Goal: Task Accomplishment & Management: Use online tool/utility

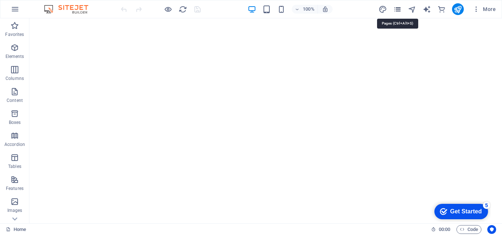
click at [398, 11] on icon "pages" at bounding box center [397, 9] width 8 height 8
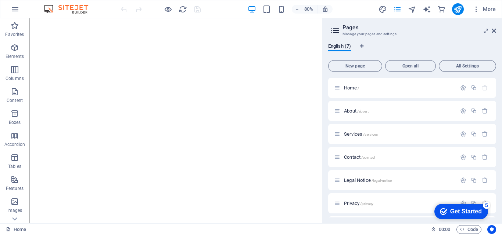
scroll to position [22, 0]
click at [362, 203] on span "New Collection: Single Page Layout /new-collection-item" at bounding box center [407, 205] width 110 height 6
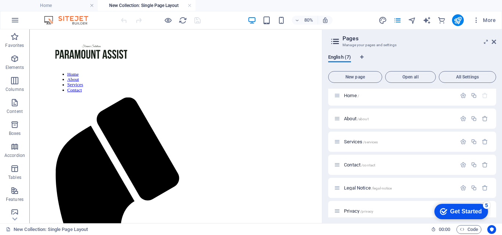
scroll to position [0, 0]
click at [294, 82] on nav "Home About Services Contact" at bounding box center [212, 95] width 301 height 26
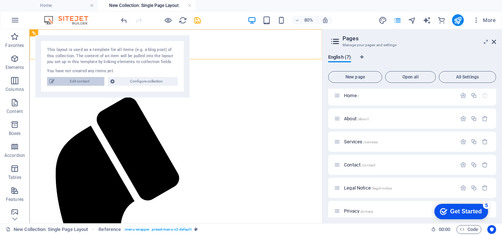
click at [92, 80] on span "Edit content" at bounding box center [80, 81] width 46 height 9
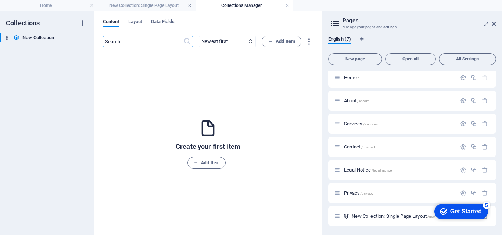
click at [284, 7] on h4 "Collections Manager" at bounding box center [244, 5] width 98 height 8
click at [290, 7] on h4 "Collections Manager" at bounding box center [244, 5] width 98 height 8
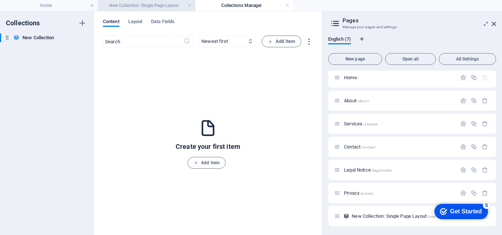
click at [163, 6] on h4 "New Collection: Single Page Layout" at bounding box center [147, 5] width 98 height 8
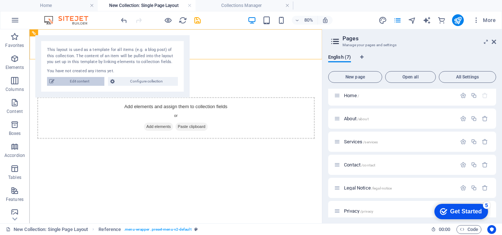
click at [94, 86] on span "Edit content" at bounding box center [80, 81] width 46 height 9
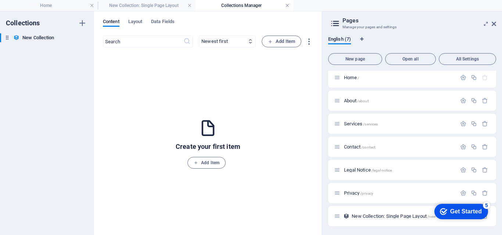
click at [287, 8] on link at bounding box center [287, 5] width 4 height 7
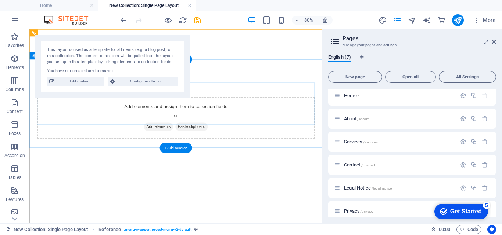
click at [199, 146] on span "Add elements" at bounding box center [190, 151] width 36 height 10
click at [260, 180] on html "Home About Services Contact Add elements and assign them to collection fields o…" at bounding box center [212, 112] width 366 height 166
click at [272, 64] on div "Home About Services Contact" at bounding box center [212, 56] width 366 height 55
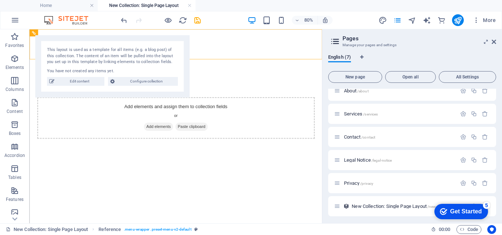
scroll to position [33, 0]
click at [399, 206] on span "New Collection: Single Page Layout /new-collection-item" at bounding box center [407, 205] width 110 height 6
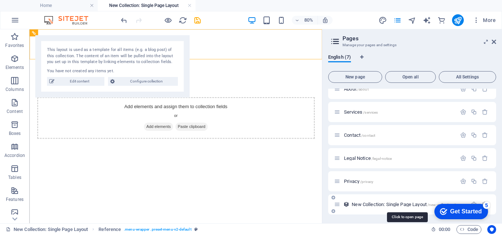
drag, startPoint x: 399, startPoint y: 206, endPoint x: 394, endPoint y: 204, distance: 5.6
click at [394, 204] on span "New Collection: Single Page Layout /new-collection-item" at bounding box center [407, 205] width 110 height 6
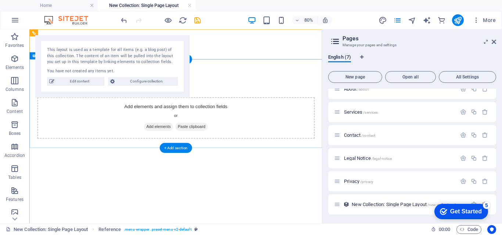
click at [271, 88] on div "Add elements and assign them to collection fields or Add elements Paste clipboa…" at bounding box center [212, 140] width 366 height 111
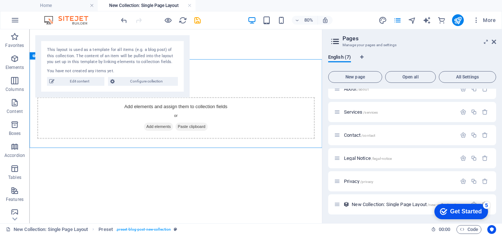
click at [154, 196] on html "Home About Services Contact Add elements and assign them to collection fields o…" at bounding box center [212, 112] width 366 height 166
click at [191, 146] on span "Add elements" at bounding box center [190, 151] width 36 height 10
click at [240, 146] on span "Paste clipboard" at bounding box center [232, 151] width 40 height 10
click at [179, 146] on span "Add elements" at bounding box center [190, 151] width 36 height 10
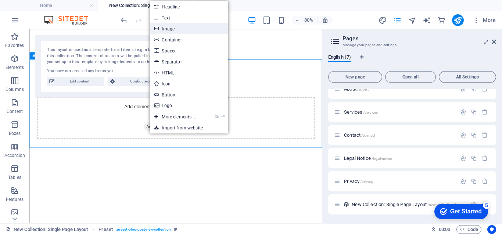
click at [173, 28] on link "Image" at bounding box center [189, 28] width 78 height 11
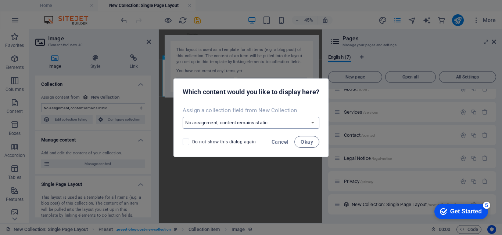
click at [235, 120] on select "No assignment, content remains static Create a new field Created at (Date) Upda…" at bounding box center [251, 123] width 137 height 12
click at [255, 119] on select "No assignment, content remains static Create a new field Created at (Date) Upda…" at bounding box center [251, 123] width 137 height 12
click at [293, 101] on div "Which content would you like to display here?" at bounding box center [251, 91] width 154 height 25
click at [276, 139] on span "Cancel" at bounding box center [280, 142] width 17 height 6
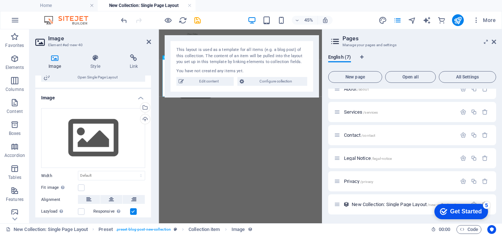
scroll to position [152, 0]
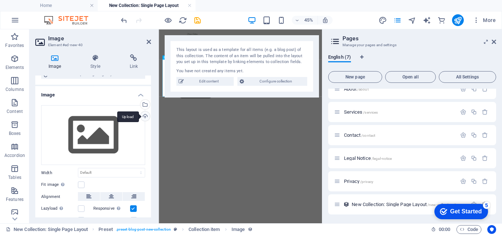
click at [143, 116] on div "Upload" at bounding box center [144, 117] width 11 height 11
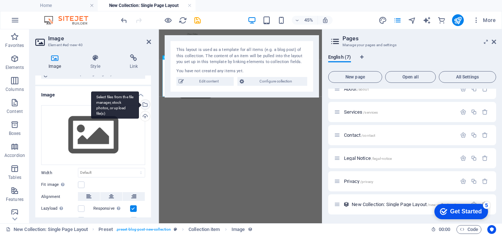
click at [139, 104] on div "Select files from the file manager, stock photos, or upload file(s)" at bounding box center [115, 105] width 48 height 28
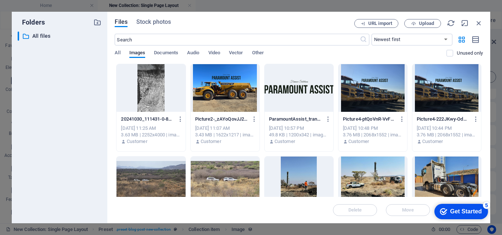
drag, startPoint x: 483, startPoint y: 81, endPoint x: 482, endPoint y: 101, distance: 19.9
click at [482, 101] on div "Files Stock photos URL import Upload ​ Newest first Oldest first Name (A-Z) Nam…" at bounding box center [298, 118] width 383 height 212
click at [475, 24] on icon "button" at bounding box center [479, 23] width 8 height 8
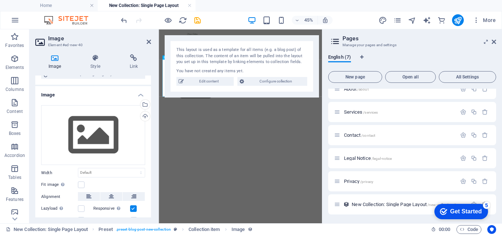
drag, startPoint x: 148, startPoint y: 140, endPoint x: 152, endPoint y: 96, distance: 43.8
click at [152, 96] on div "Image Style Link Collection No assignment, content remains static Created at (D…" at bounding box center [92, 135] width 127 height 175
click at [190, 7] on link at bounding box center [189, 5] width 4 height 7
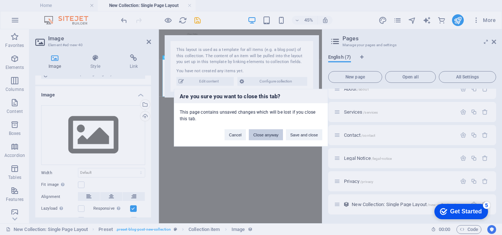
click at [257, 134] on button "Close anyway" at bounding box center [266, 134] width 34 height 11
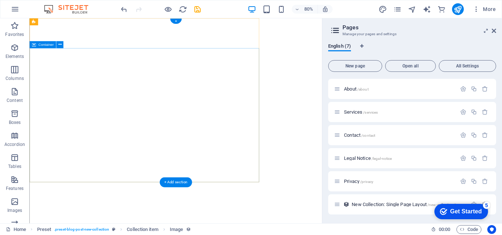
scroll to position [22, 0]
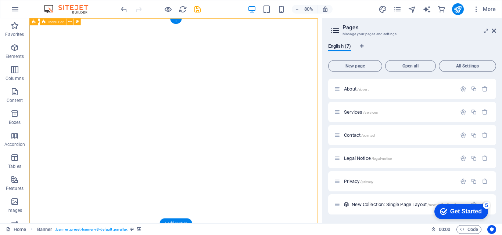
drag, startPoint x: 388, startPoint y: 47, endPoint x: 388, endPoint y: 54, distance: 7.3
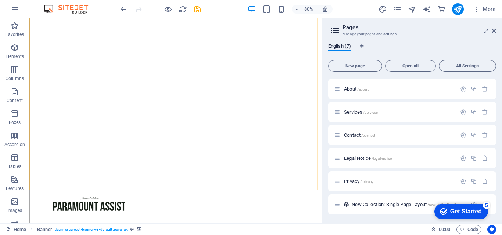
click at [464, 207] on div "checkmark Get Started 5" at bounding box center [461, 211] width 54 height 15
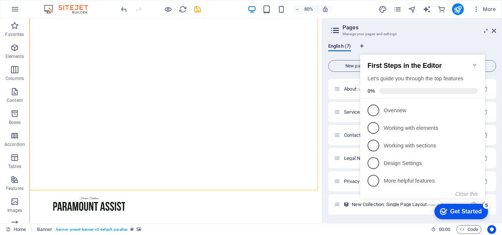
click at [464, 207] on div "checkmark Get Started 5" at bounding box center [461, 211] width 54 height 15
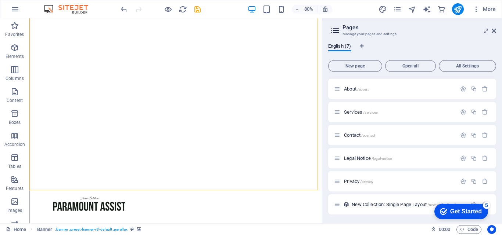
click at [488, 220] on div "checkmark Get Started 5" at bounding box center [461, 211] width 54 height 15
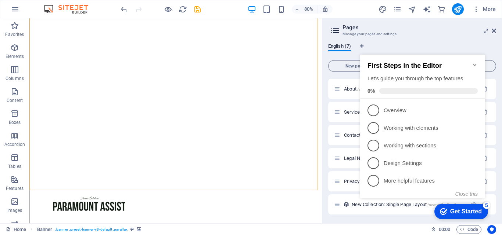
click at [475, 64] on icon "Minimize checklist" at bounding box center [474, 65] width 3 height 2
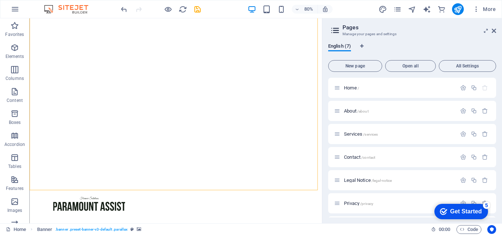
scroll to position [22, 0]
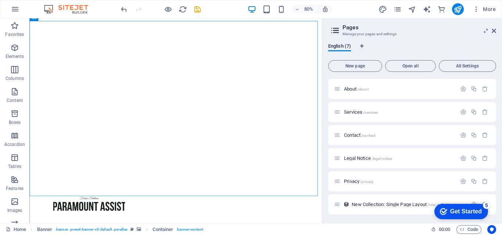
scroll to position [0, 0]
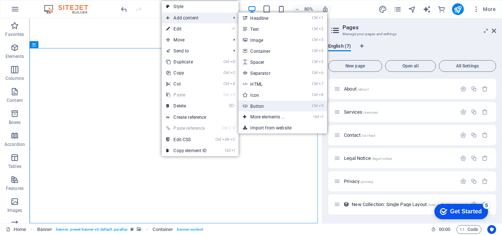
click at [266, 103] on link "Ctrl 9 Button" at bounding box center [268, 106] width 61 height 11
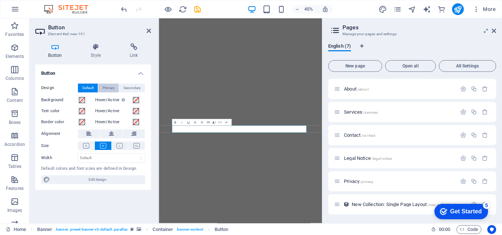
click at [102, 89] on button "Primary" at bounding box center [108, 88] width 21 height 9
click at [135, 89] on span "Secondary" at bounding box center [131, 88] width 17 height 9
click at [90, 87] on span "Default" at bounding box center [87, 88] width 11 height 9
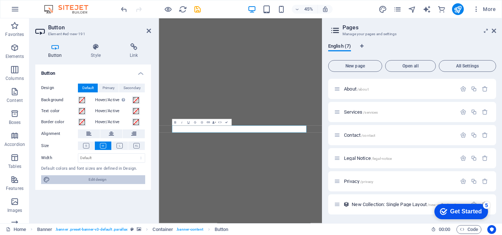
click at [74, 180] on span "Edit design" at bounding box center [97, 180] width 91 height 9
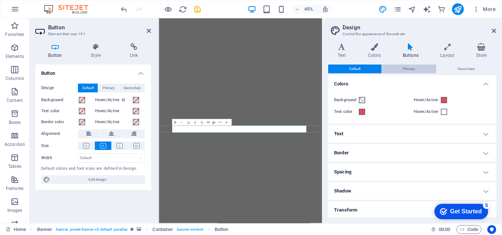
click at [402, 72] on button "Primary" at bounding box center [409, 69] width 54 height 9
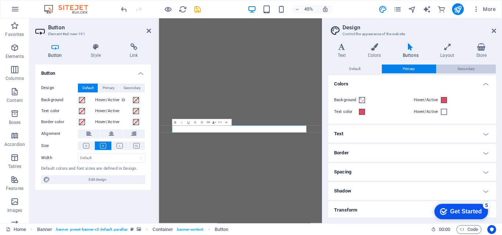
click at [468, 68] on span "Secondary" at bounding box center [465, 69] width 17 height 9
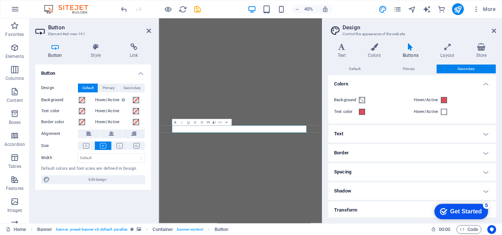
click at [413, 53] on h4 "Buttons" at bounding box center [411, 50] width 37 height 15
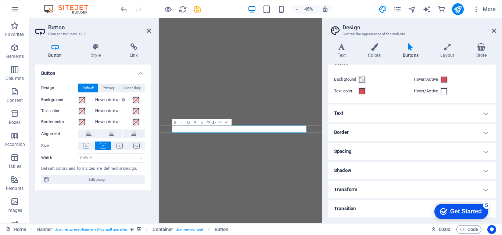
click at [386, 208] on h4 "Transition" at bounding box center [412, 209] width 168 height 18
click at [367, 213] on h4 "Transition" at bounding box center [412, 206] width 168 height 13
click at [381, 191] on h4 "Transform" at bounding box center [412, 190] width 168 height 18
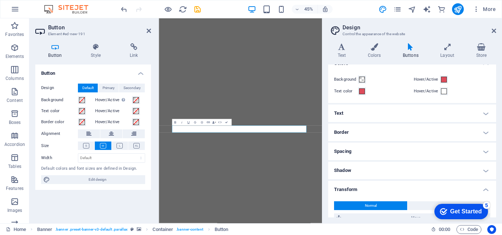
click at [367, 129] on h4 "Border" at bounding box center [412, 133] width 168 height 18
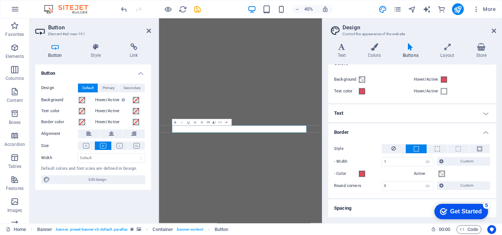
click at [363, 115] on h4 "Text" at bounding box center [412, 114] width 168 height 18
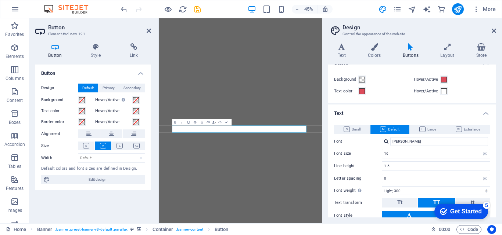
drag, startPoint x: 496, startPoint y: 98, endPoint x: 492, endPoint y: 127, distance: 28.9
click at [492, 127] on div "Variants Text Colors Buttons Layout Store Text Standard Bold Links Font color F…" at bounding box center [412, 130] width 180 height 186
drag, startPoint x: 492, startPoint y: 127, endPoint x: 495, endPoint y: 123, distance: 4.7
click at [495, 123] on div "Default Primary Secondary Colors Background Hover/Active Text color Hover/Activ…" at bounding box center [412, 141] width 168 height 153
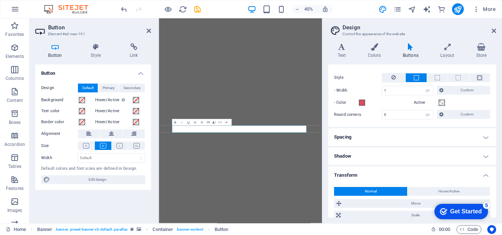
scroll to position [201, 0]
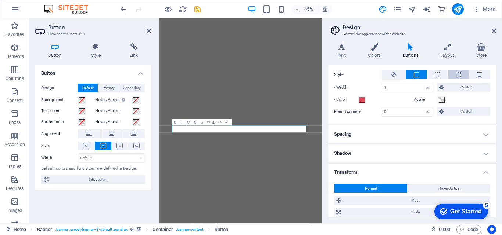
click at [457, 78] on span at bounding box center [457, 75] width 1 height 9
click at [481, 76] on button at bounding box center [479, 75] width 21 height 9
drag, startPoint x: 494, startPoint y: 159, endPoint x: 471, endPoint y: 150, distance: 24.8
click at [471, 150] on h4 "Shadow" at bounding box center [412, 154] width 168 height 18
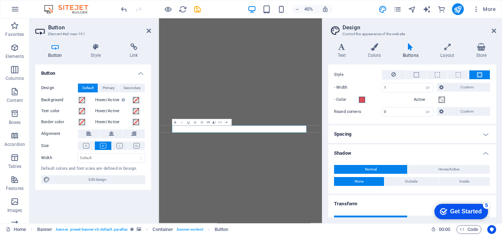
click at [471, 150] on h4 "Shadow" at bounding box center [412, 151] width 168 height 13
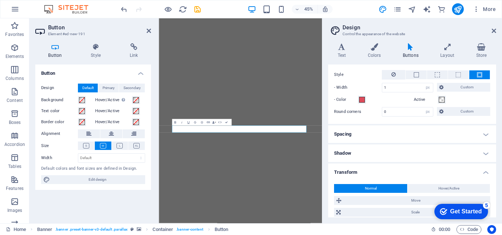
click at [460, 133] on h4 "Spacing" at bounding box center [412, 135] width 168 height 18
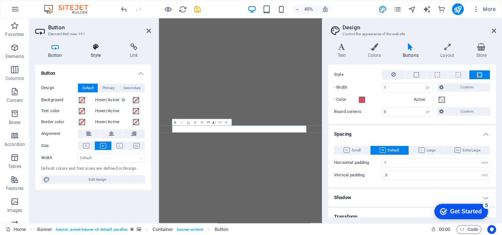
click at [87, 52] on h4 "Style" at bounding box center [97, 50] width 39 height 15
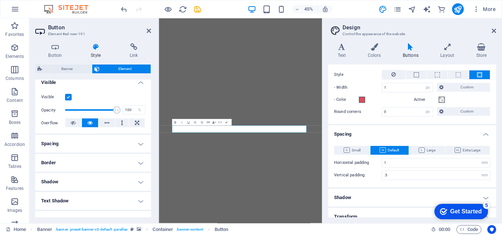
scroll to position [85, 0]
click at [130, 159] on h4 "Border" at bounding box center [93, 163] width 116 height 18
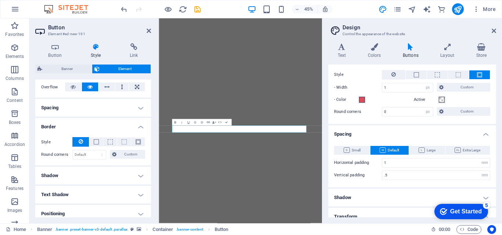
scroll to position [137, 0]
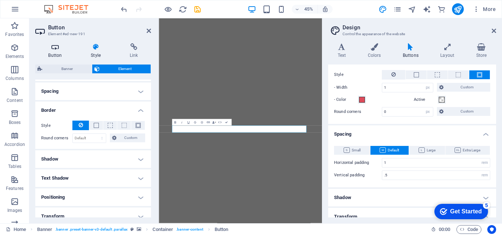
click at [57, 51] on h4 "Button" at bounding box center [56, 50] width 43 height 15
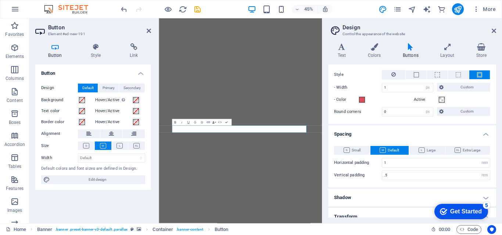
click at [83, 59] on div "Button Style Link Button Design Default Primary Secondary Background Hover/Acti…" at bounding box center [93, 130] width 116 height 175
click at [93, 51] on h4 "Style" at bounding box center [97, 50] width 39 height 15
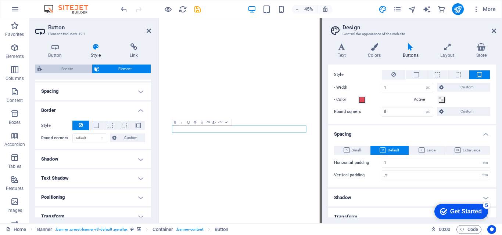
click at [68, 73] on span "Banner" at bounding box center [66, 69] width 45 height 9
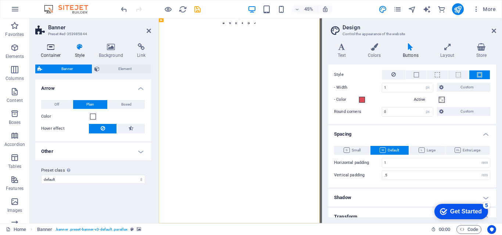
click at [55, 53] on h4 "Container" at bounding box center [52, 50] width 34 height 15
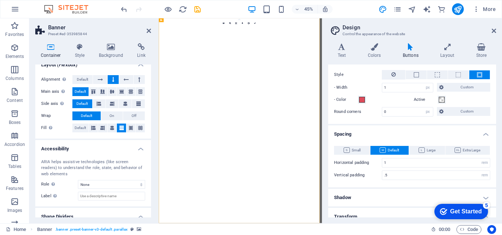
scroll to position [144, 0]
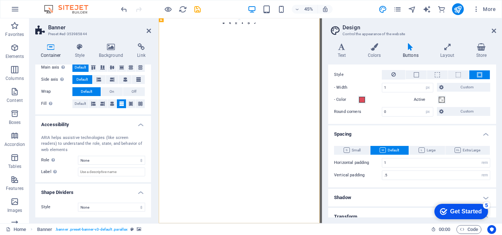
drag, startPoint x: 149, startPoint y: 175, endPoint x: 150, endPoint y: 153, distance: 21.7
click at [150, 153] on div "Size Height Default px rem % vh vw Min. height 100 None px rem % vh vw Width De…" at bounding box center [93, 141] width 116 height 153
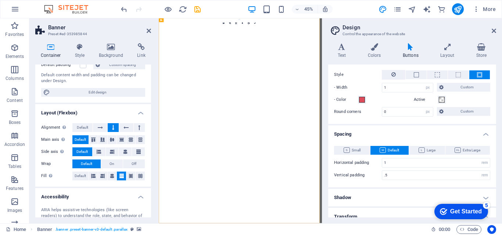
scroll to position [40, 0]
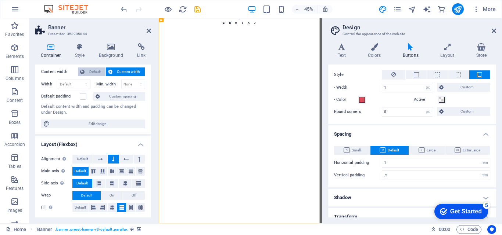
click at [86, 69] on button "Default" at bounding box center [92, 72] width 28 height 9
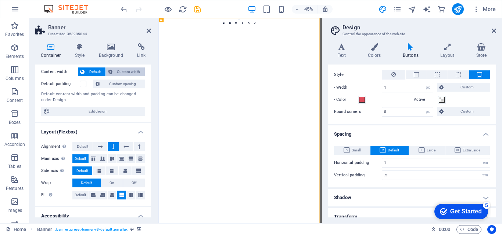
click at [131, 69] on span "Custom width" at bounding box center [129, 72] width 28 height 9
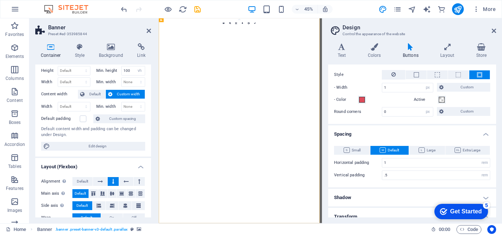
scroll to position [0, 0]
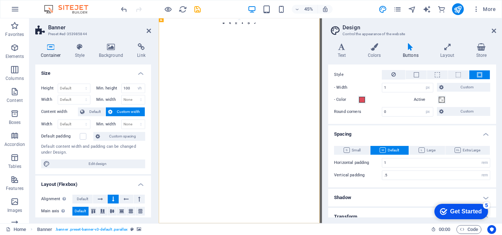
drag, startPoint x: 149, startPoint y: 130, endPoint x: 149, endPoint y: 140, distance: 9.6
click at [149, 140] on div "Height Default px rem % vh vw Min. height 100 None px rem % vh vw Width Default…" at bounding box center [93, 126] width 116 height 97
click at [412, 50] on icon at bounding box center [410, 46] width 35 height 7
click at [439, 100] on span at bounding box center [442, 100] width 6 height 6
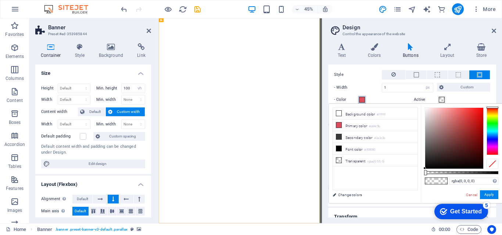
click at [362, 96] on button "- Color" at bounding box center [362, 100] width 8 height 8
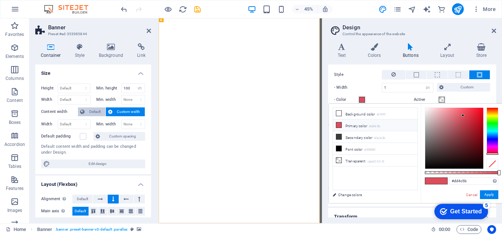
click at [83, 115] on icon at bounding box center [82, 112] width 4 height 9
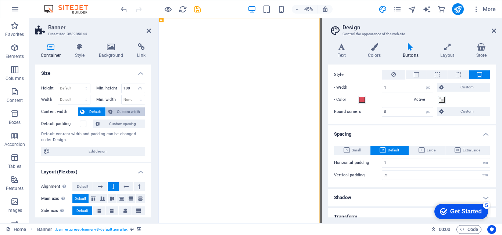
click at [115, 110] on span "Custom width" at bounding box center [129, 112] width 28 height 9
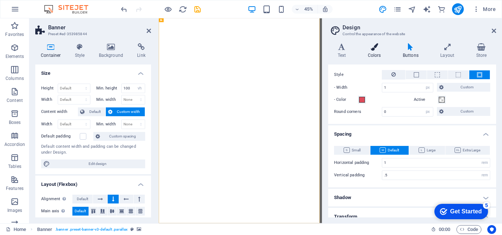
click at [378, 57] on h4 "Colors" at bounding box center [375, 50] width 35 height 15
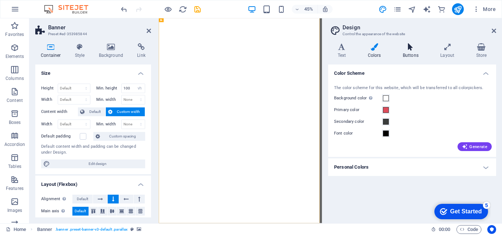
click at [418, 51] on h4 "Buttons" at bounding box center [411, 50] width 37 height 15
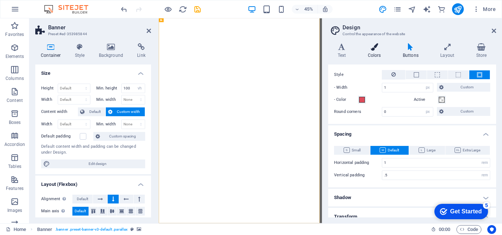
click at [377, 52] on h4 "Colors" at bounding box center [375, 50] width 35 height 15
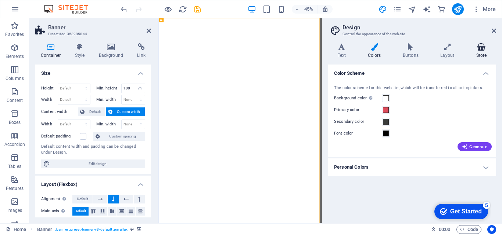
click at [476, 48] on icon at bounding box center [481, 46] width 29 height 7
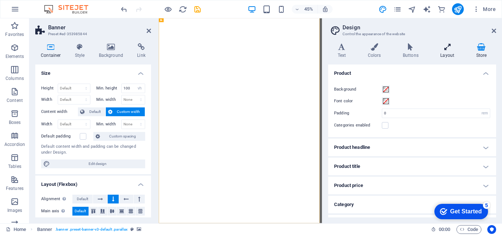
click at [439, 52] on h4 "Layout" at bounding box center [449, 50] width 36 height 15
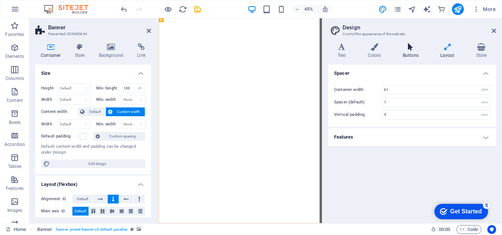
click at [401, 54] on h4 "Buttons" at bounding box center [411, 50] width 37 height 15
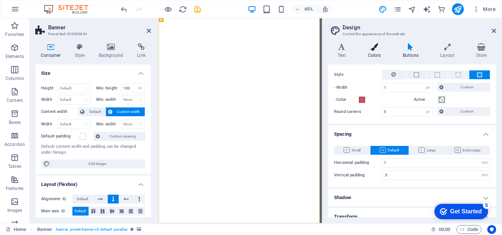
click at [380, 54] on h4 "Colors" at bounding box center [375, 50] width 35 height 15
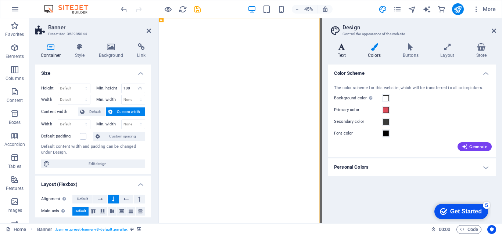
click at [344, 55] on h4 "Text" at bounding box center [343, 50] width 30 height 15
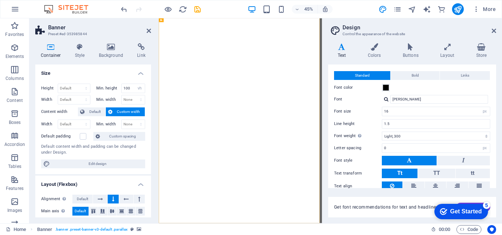
scroll to position [44, 0]
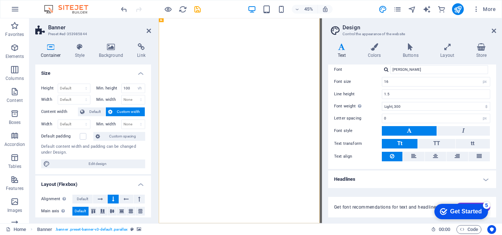
drag, startPoint x: 147, startPoint y: 112, endPoint x: 154, endPoint y: 146, distance: 34.6
click at [154, 146] on div "Container Style Background Link Size Height Default px rem % vh vw Min. height …" at bounding box center [92, 130] width 127 height 186
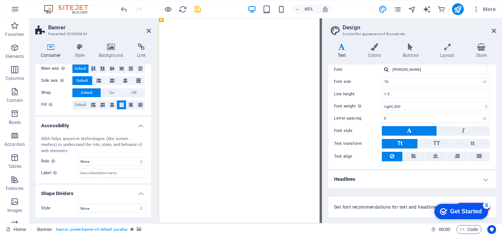
scroll to position [144, 0]
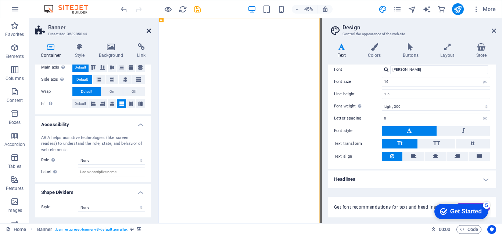
click at [150, 29] on icon at bounding box center [149, 31] width 4 height 6
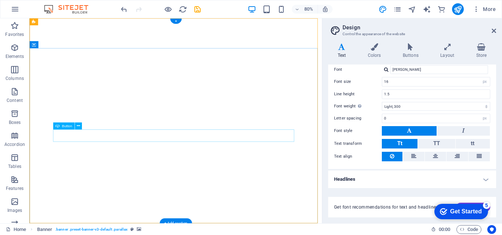
click at [78, 125] on icon at bounding box center [77, 126] width 3 height 6
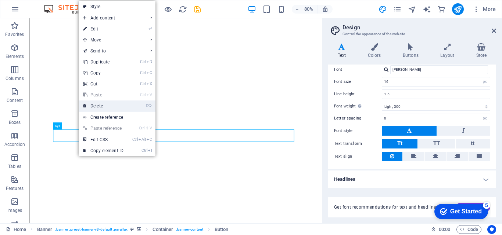
click at [111, 104] on link "⌦ Delete" at bounding box center [103, 106] width 49 height 11
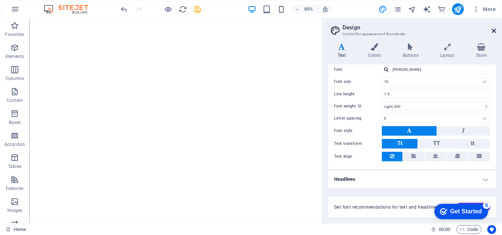
click at [493, 31] on header "Design Control the appearance of the website" at bounding box center [413, 27] width 166 height 19
click at [493, 31] on icon at bounding box center [494, 31] width 4 height 6
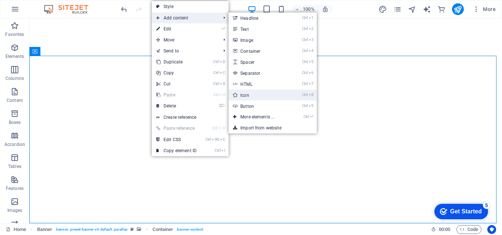
click at [263, 92] on link "Ctrl 8 Icon" at bounding box center [259, 95] width 61 height 11
select select "xMidYMid"
select select "px"
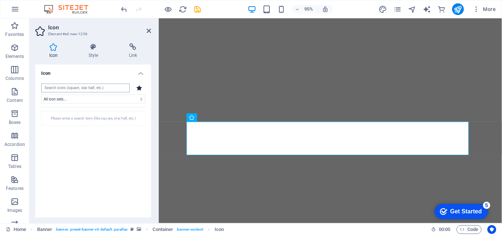
click at [89, 85] on input "search" at bounding box center [85, 88] width 89 height 9
click at [97, 95] on select "All icon sets... IcoFont Ionicons FontAwesome Brands FontAwesome Duotone FontAw…" at bounding box center [93, 99] width 104 height 9
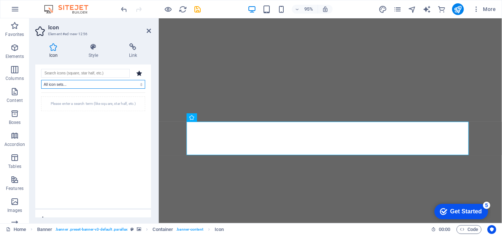
scroll to position [0, 0]
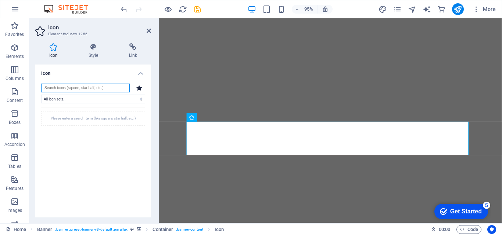
click at [88, 88] on input "search" at bounding box center [85, 88] width 89 height 9
click at [97, 118] on div "Please enter a search term (like square, star half, etc.)" at bounding box center [93, 118] width 104 height 15
click at [62, 87] on input "search" at bounding box center [85, 88] width 89 height 9
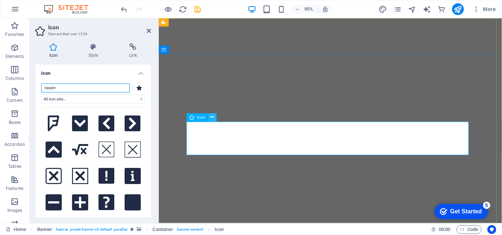
type input "square"
click at [215, 118] on button at bounding box center [212, 118] width 8 height 8
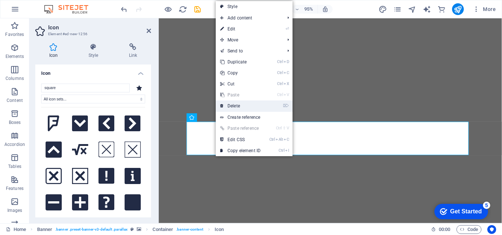
click at [248, 102] on link "⌦ Delete" at bounding box center [240, 106] width 49 height 11
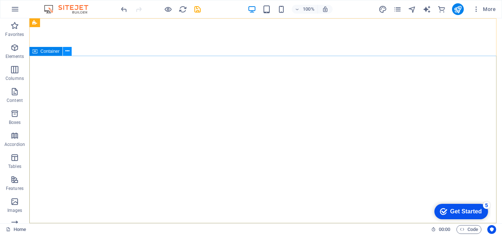
click at [65, 51] on icon at bounding box center [67, 51] width 4 height 8
drag, startPoint x: 501, startPoint y: 109, endPoint x: 529, endPoint y: 28, distance: 86.2
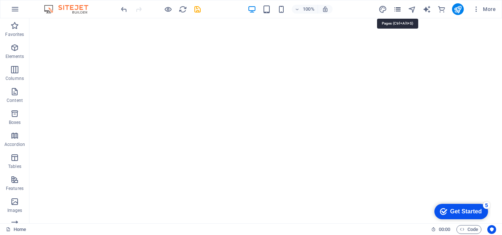
click at [395, 7] on icon "pages" at bounding box center [397, 9] width 8 height 8
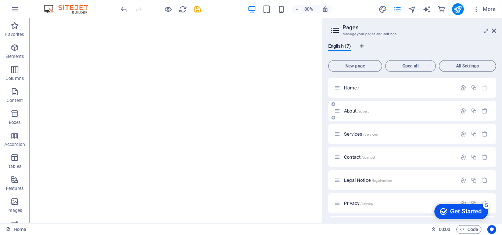
click at [371, 115] on div "About /about" at bounding box center [395, 111] width 122 height 8
click at [353, 114] on div "About /about" at bounding box center [395, 111] width 122 height 8
click at [349, 111] on span "About /about" at bounding box center [356, 111] width 25 height 6
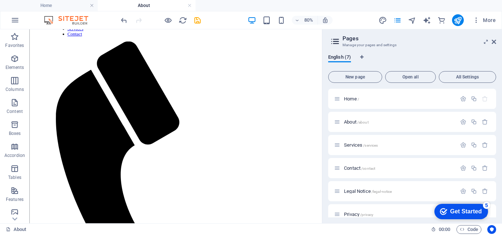
scroll to position [138, 0]
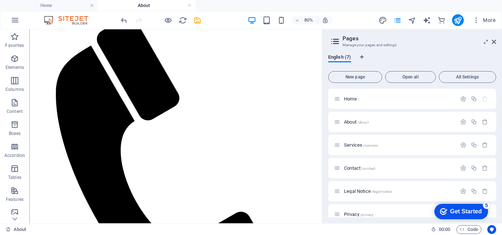
drag, startPoint x: 356, startPoint y: 128, endPoint x: 352, endPoint y: 145, distance: 17.4
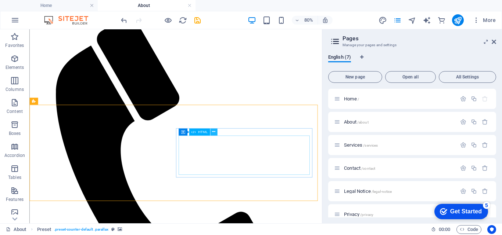
click at [214, 132] on icon at bounding box center [213, 132] width 3 height 6
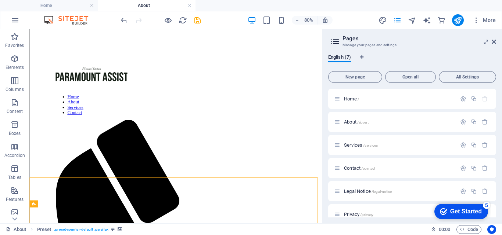
scroll to position [0, 0]
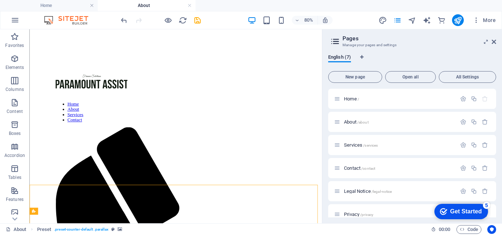
drag, startPoint x: 392, startPoint y: 145, endPoint x: 351, endPoint y: 86, distance: 71.6
click at [358, 143] on span "Services /services" at bounding box center [361, 146] width 34 height 6
click at [358, 158] on div "Contact /contact" at bounding box center [412, 168] width 168 height 20
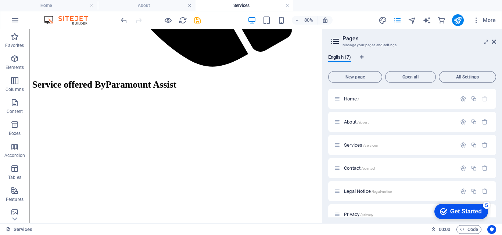
scroll to position [152, 0]
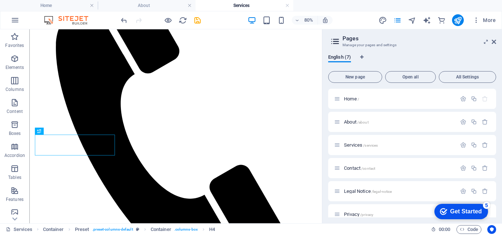
scroll to position [197, 0]
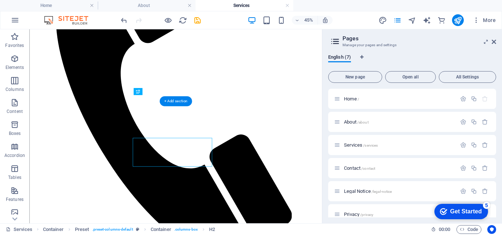
scroll to position [181, 0]
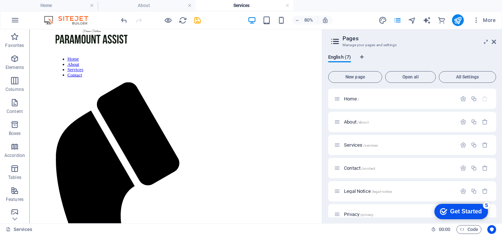
scroll to position [17, 0]
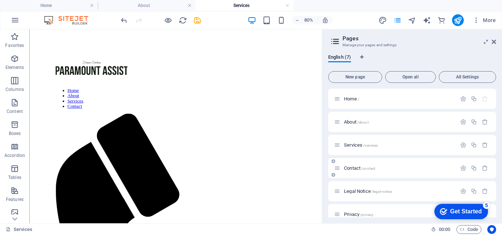
click at [363, 169] on span "/contact" at bounding box center [368, 169] width 14 height 4
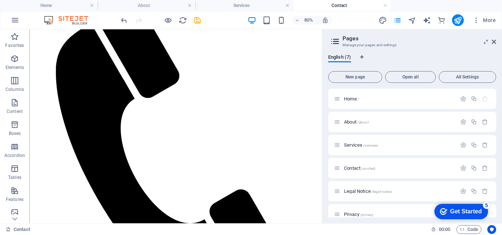
scroll to position [69, 0]
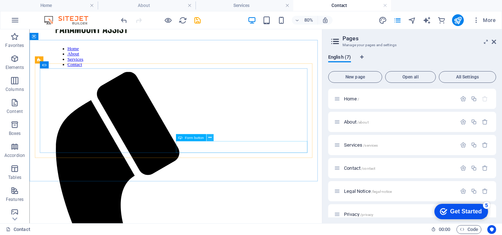
click at [209, 138] on icon at bounding box center [209, 138] width 3 height 6
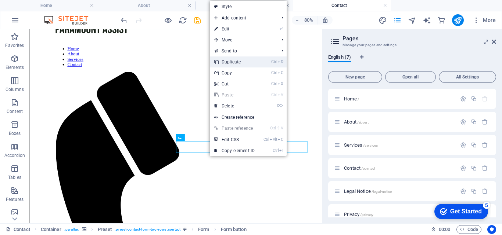
click at [251, 64] on link "Ctrl D Duplicate" at bounding box center [234, 62] width 49 height 11
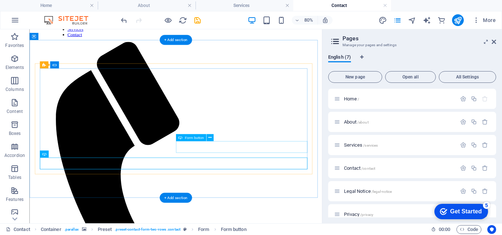
click div "Send message"
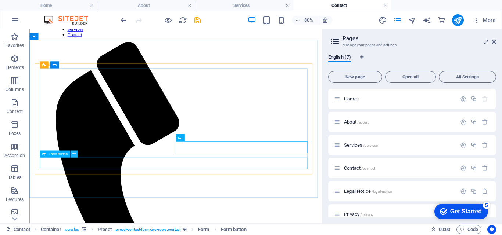
click at [73, 152] on icon at bounding box center [73, 154] width 3 height 6
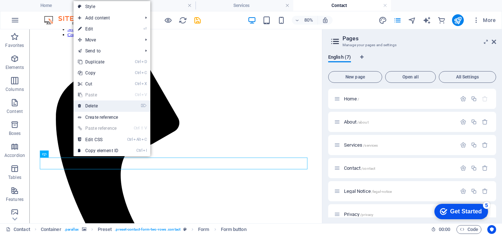
drag, startPoint x: 103, startPoint y: 105, endPoint x: 169, endPoint y: 98, distance: 66.9
click at [103, 105] on link "⌦ Delete" at bounding box center [97, 106] width 49 height 11
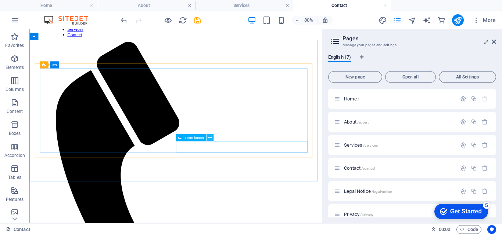
click at [208, 139] on icon at bounding box center [209, 138] width 3 height 6
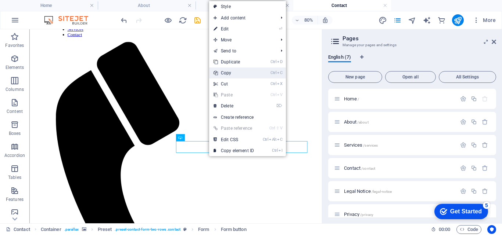
click at [233, 77] on link "Ctrl C Copy" at bounding box center [233, 73] width 49 height 11
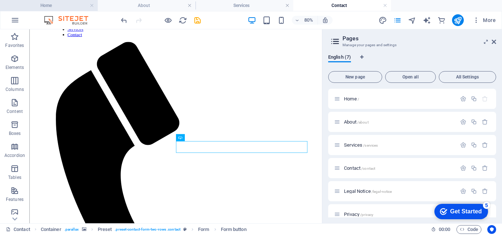
click at [63, 6] on h4 "Home" at bounding box center [49, 5] width 98 height 8
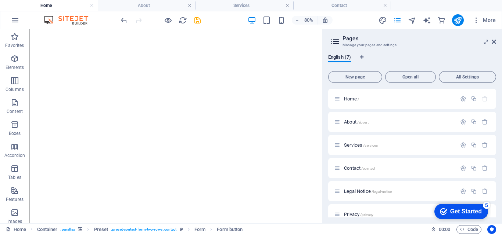
scroll to position [0, 0]
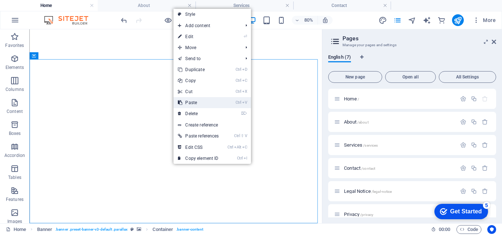
click at [200, 103] on link "Ctrl V Paste" at bounding box center [198, 102] width 50 height 11
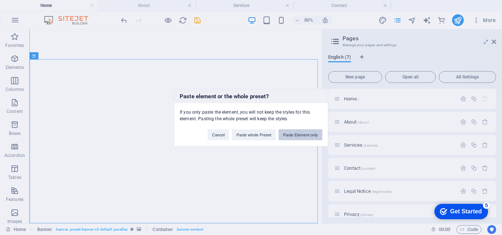
click at [294, 137] on button "Paste Element only" at bounding box center [300, 134] width 44 height 11
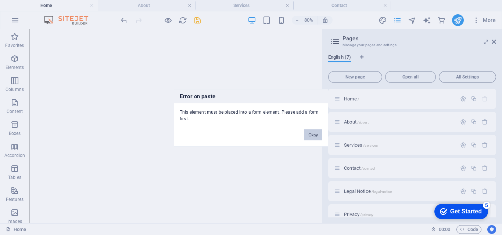
click at [314, 131] on button "Okay" at bounding box center [313, 134] width 18 height 11
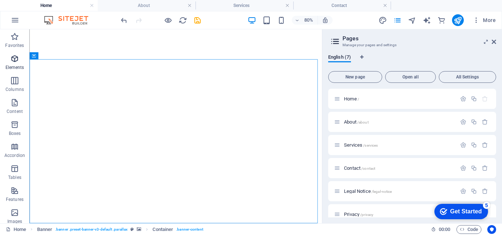
click at [20, 59] on span "Elements" at bounding box center [14, 63] width 29 height 18
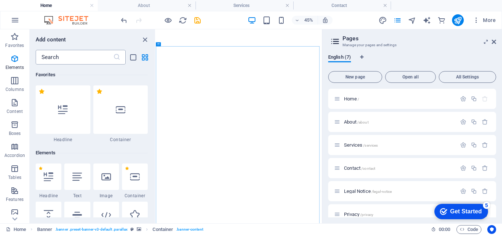
scroll to position [78, 0]
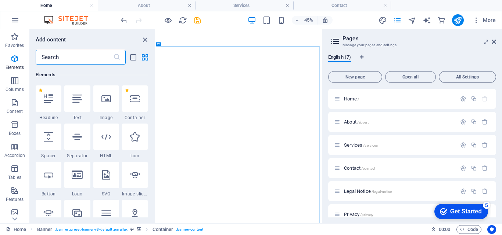
click at [83, 60] on input "text" at bounding box center [75, 57] width 78 height 15
click at [72, 53] on input "text" at bounding box center [75, 57] width 78 height 15
click at [50, 179] on icon at bounding box center [49, 175] width 10 height 10
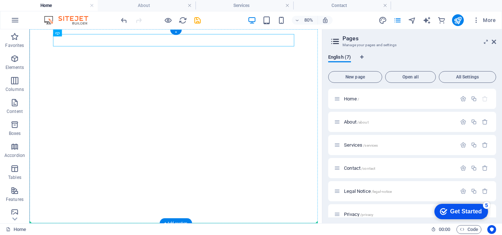
drag, startPoint x: 248, startPoint y: 42, endPoint x: 260, endPoint y: 162, distance: 121.4
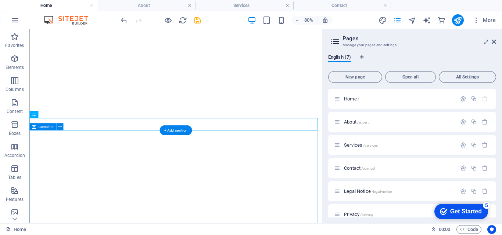
scroll to position [132, 0]
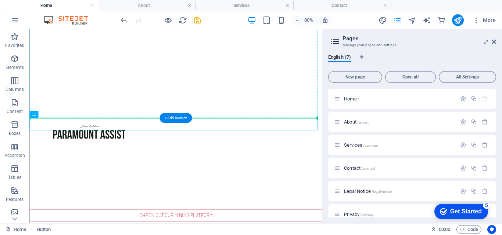
drag, startPoint x: 257, startPoint y: 147, endPoint x: 253, endPoint y: 110, distance: 36.9
drag, startPoint x: 252, startPoint y: 145, endPoint x: 248, endPoint y: 118, distance: 27.8
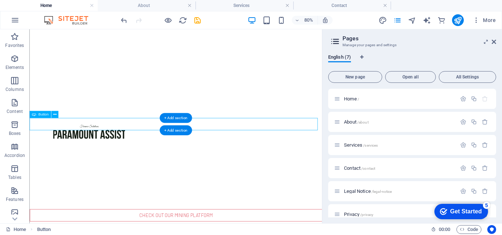
drag, startPoint x: 248, startPoint y: 145, endPoint x: 247, endPoint y: 115, distance: 30.9
click at [58, 114] on button at bounding box center [54, 114] width 7 height 7
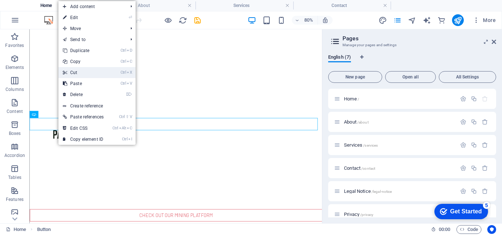
click at [81, 75] on link "Ctrl X Cut" at bounding box center [83, 72] width 50 height 11
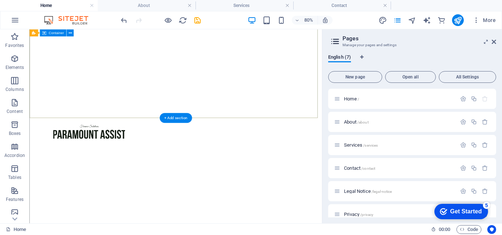
click at [167, 196] on div at bounding box center [212, 225] width 366 height 59
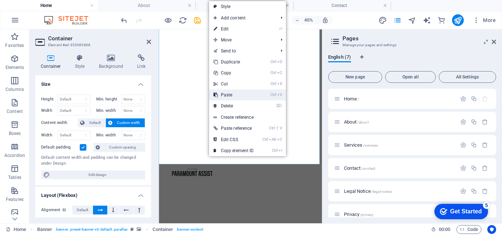
click at [236, 96] on link "Ctrl V Paste" at bounding box center [233, 95] width 49 height 11
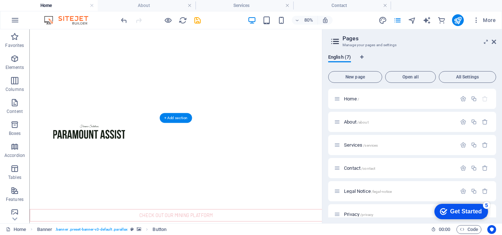
drag, startPoint x: 109, startPoint y: 131, endPoint x: 285, endPoint y: 71, distance: 186.5
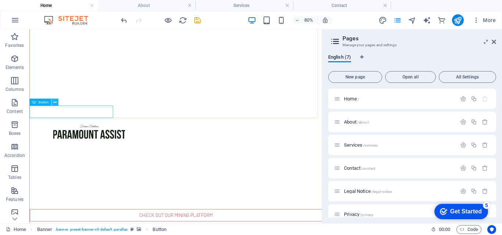
click at [53, 103] on icon at bounding box center [54, 102] width 3 height 6
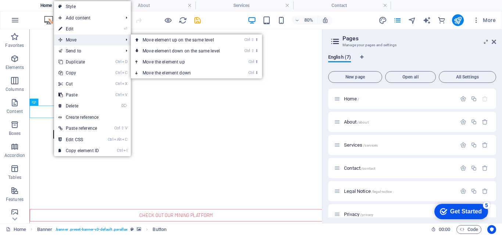
click at [91, 41] on span "Move" at bounding box center [87, 40] width 66 height 11
click at [193, 65] on link "Ctrl ⬆ Move the element up" at bounding box center [183, 62] width 104 height 11
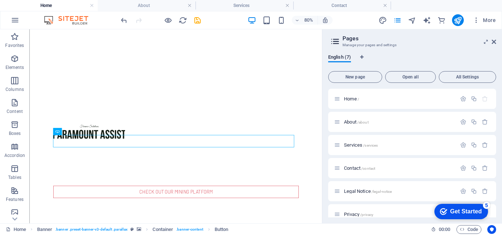
scroll to position [0, 0]
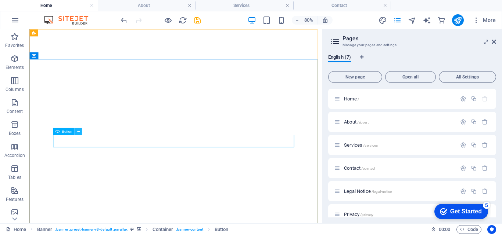
click at [77, 132] on icon at bounding box center [77, 132] width 3 height 6
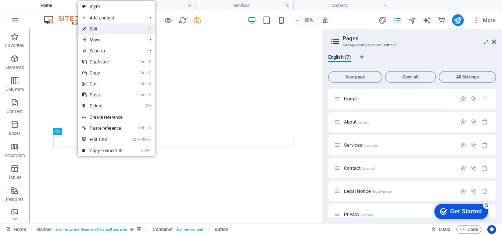
click at [125, 31] on link "⏎ Edit" at bounding box center [102, 29] width 49 height 11
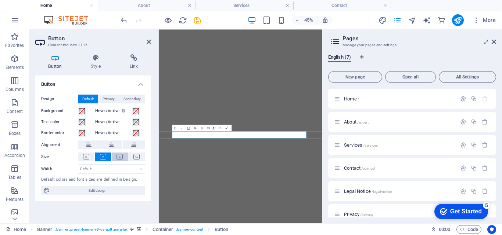
click at [127, 156] on button at bounding box center [120, 157] width 17 height 8
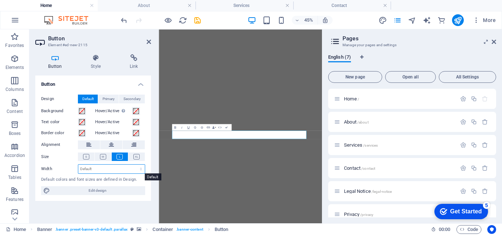
click at [95, 165] on select "Default px rem % em vh vw" at bounding box center [111, 169] width 66 height 9
select select "vh"
click at [134, 165] on select "Default px rem % em vh vw" at bounding box center [111, 169] width 66 height 9
type input "69.9"
click at [124, 181] on div "Default colors and font sizes are defined in Design." at bounding box center [93, 180] width 104 height 6
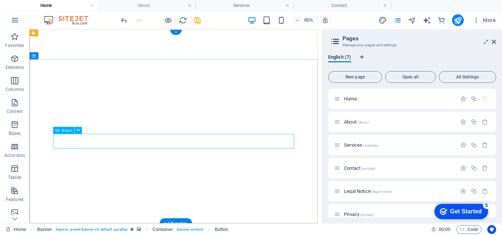
click at [76, 131] on button at bounding box center [78, 130] width 7 height 7
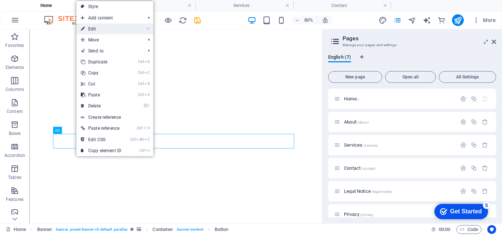
click at [125, 25] on link "⏎ Edit" at bounding box center [100, 29] width 49 height 11
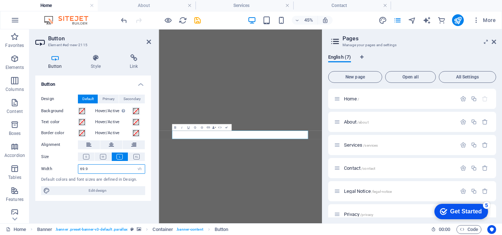
click at [122, 169] on input "69.9" at bounding box center [111, 169] width 66 height 9
click at [138, 170] on select "Default px rem % em vh vw" at bounding box center [139, 169] width 10 height 9
select select "rem"
click at [134, 165] on select "Default px rem % em vh vw" at bounding box center [139, 169] width 10 height 9
type input "51.375"
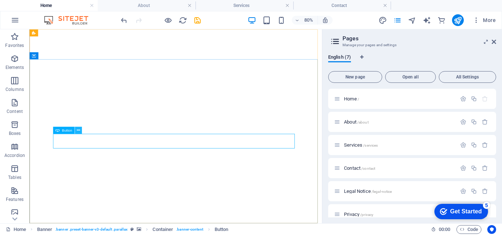
click at [78, 127] on icon at bounding box center [77, 130] width 3 height 6
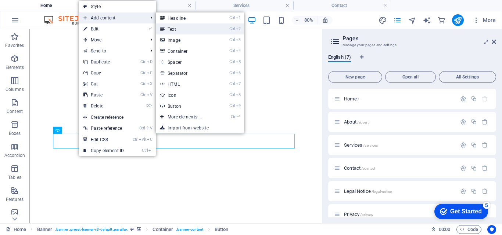
click at [203, 33] on link "Ctrl 2 Text" at bounding box center [186, 29] width 61 height 11
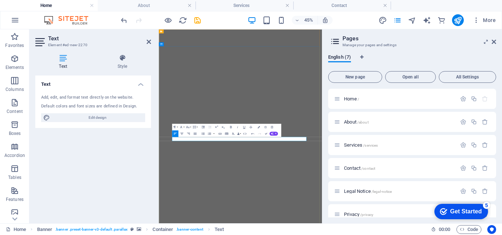
click at [222, 134] on icon "button" at bounding box center [219, 134] width 3 height 2
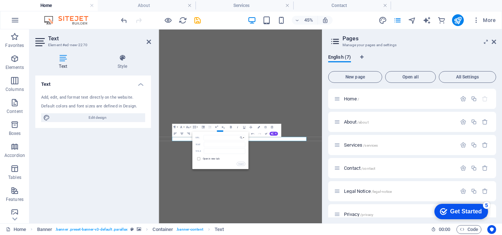
click at [198, 158] on input "checkbox" at bounding box center [198, 158] width 3 height 3
checkbox input "true"
click at [208, 137] on input "URL" at bounding box center [225, 137] width 42 height 5
type input "[DOMAIN_NAME]"
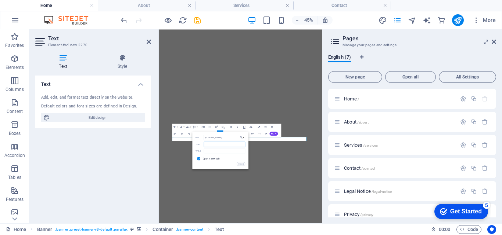
click at [215, 145] on input "Text" at bounding box center [225, 144] width 42 height 5
type input "P"
type input "L"
type input "W"
type input "[DOMAIN_NAME]"
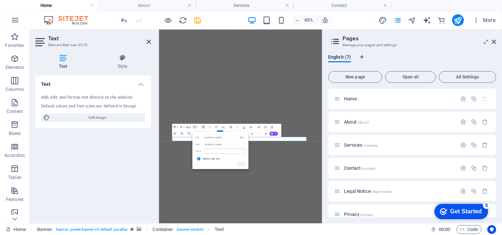
drag, startPoint x: 222, startPoint y: 154, endPoint x: 224, endPoint y: 150, distance: 4.6
click at [224, 150] on div "[DOMAIN_NAME] URL [DOMAIN_NAME] Text Title Open in new tab Insert" at bounding box center [220, 150] width 50 height 31
click at [224, 150] on input "text" at bounding box center [225, 151] width 42 height 5
type input "Paramount platform"
click at [242, 165] on button "Insert" at bounding box center [241, 164] width 8 height 4
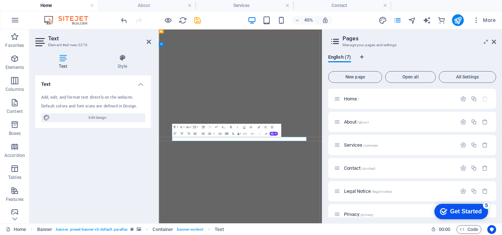
drag, startPoint x: 398, startPoint y: 270, endPoint x: 403, endPoint y: 272, distance: 5.7
drag, startPoint x: 416, startPoint y: 274, endPoint x: 403, endPoint y: 280, distance: 13.5
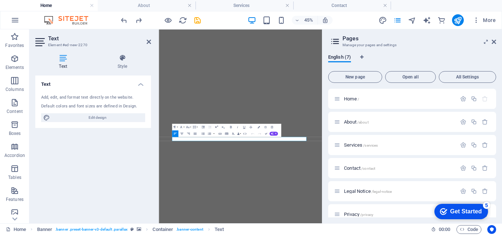
click at [217, 127] on icon "button" at bounding box center [216, 127] width 4 height 4
click at [222, 126] on icon "button" at bounding box center [223, 127] width 4 height 4
click at [216, 127] on icon "button" at bounding box center [216, 127] width 4 height 4
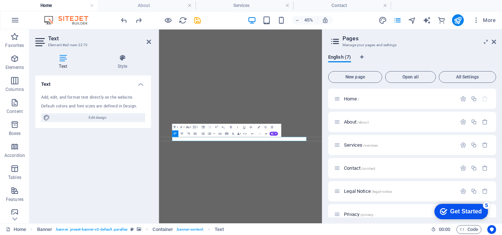
click at [190, 127] on button "Font Size" at bounding box center [188, 127] width 6 height 7
click at [188, 103] on link "12" at bounding box center [184, 102] width 12 height 5
click at [188, 128] on icon "button" at bounding box center [187, 127] width 3 height 2
click at [182, 94] on link "24" at bounding box center [184, 93] width 12 height 5
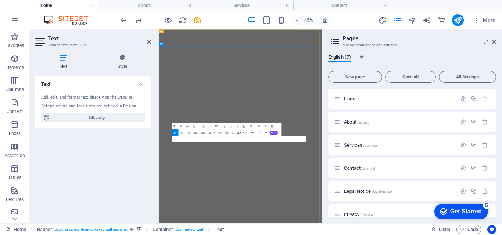
drag, startPoint x: 313, startPoint y: 276, endPoint x: 183, endPoint y: 285, distance: 130.0
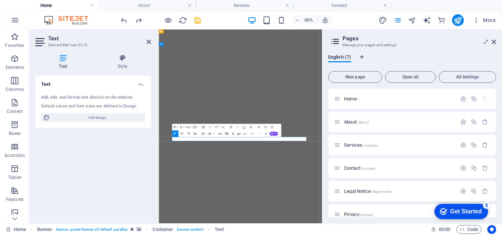
drag, startPoint x: 310, startPoint y: 270, endPoint x: 236, endPoint y: 270, distance: 73.5
click at [220, 132] on icon "button" at bounding box center [220, 134] width 4 height 4
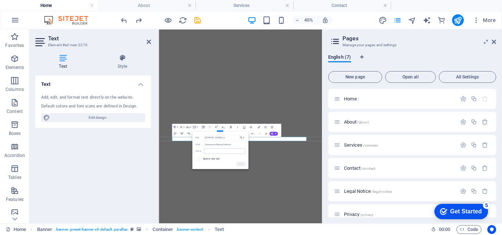
type input "[DOMAIN_NAME],za"
click at [215, 152] on input "text" at bounding box center [225, 151] width 42 height 5
type input "Platfrom"
click at [198, 159] on input "checkbox" at bounding box center [198, 158] width 3 height 3
checkbox input "true"
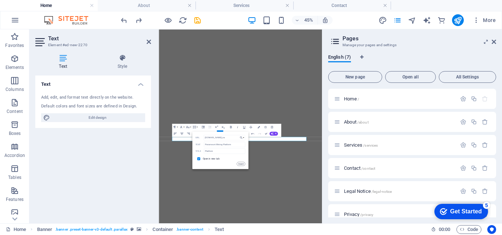
click at [240, 165] on button "Insert" at bounding box center [241, 164] width 8 height 4
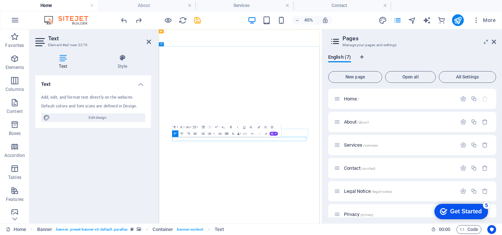
drag, startPoint x: 190, startPoint y: 273, endPoint x: 307, endPoint y: 265, distance: 117.8
click at [189, 126] on icon "button" at bounding box center [188, 127] width 4 height 4
click at [185, 96] on link "30" at bounding box center [184, 98] width 12 height 5
click at [260, 124] on icon "button" at bounding box center [259, 125] width 2 height 2
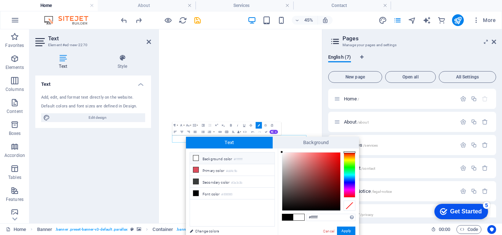
type input "#fffdfd"
drag, startPoint x: 282, startPoint y: 211, endPoint x: 282, endPoint y: 151, distance: 59.5
click at [282, 151] on div at bounding box center [282, 152] width 3 height 3
click at [351, 231] on button "Apply" at bounding box center [346, 231] width 18 height 9
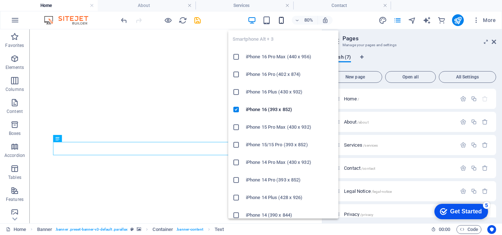
click at [285, 20] on icon "button" at bounding box center [281, 20] width 8 height 8
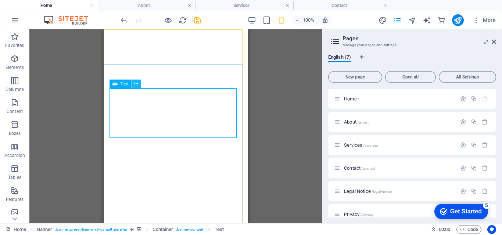
click at [136, 83] on icon at bounding box center [136, 84] width 4 height 8
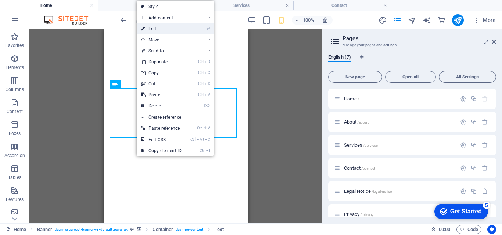
click at [184, 32] on link "⏎ Edit" at bounding box center [161, 29] width 49 height 11
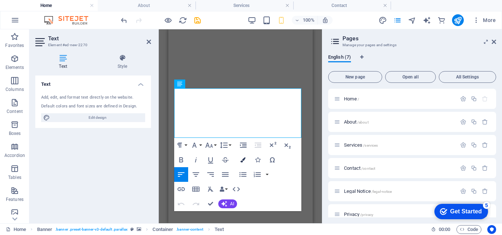
click at [245, 164] on button "Colors" at bounding box center [243, 160] width 14 height 15
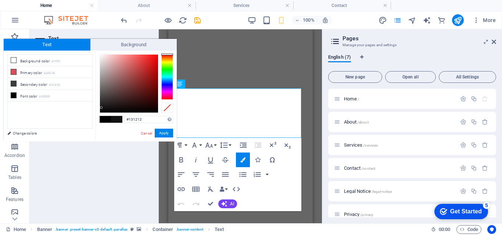
click at [101, 108] on div at bounding box center [129, 84] width 58 height 58
type input "#0c0c0c"
click at [101, 109] on div at bounding box center [129, 84] width 58 height 58
click at [166, 135] on button "Apply" at bounding box center [164, 133] width 18 height 9
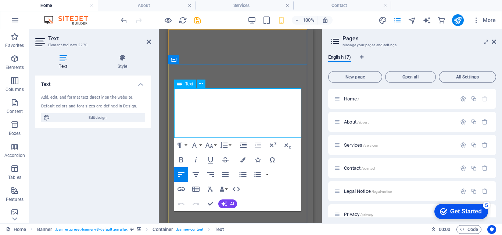
drag, startPoint x: 217, startPoint y: 131, endPoint x: 175, endPoint y: 100, distance: 52.6
click at [245, 160] on icon "button" at bounding box center [242, 160] width 5 height 5
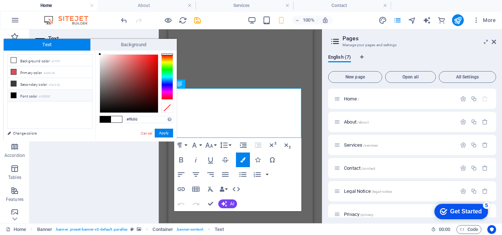
click at [105, 118] on span at bounding box center [105, 119] width 11 height 6
type input "#000000"
click at [105, 118] on span at bounding box center [105, 119] width 11 height 6
click at [165, 132] on button "Apply" at bounding box center [164, 133] width 18 height 9
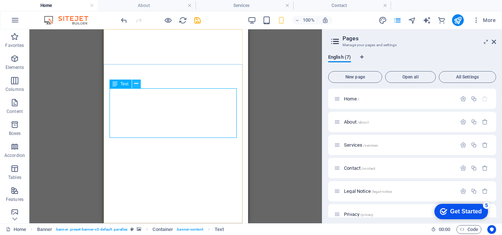
click at [135, 87] on icon at bounding box center [136, 84] width 4 height 8
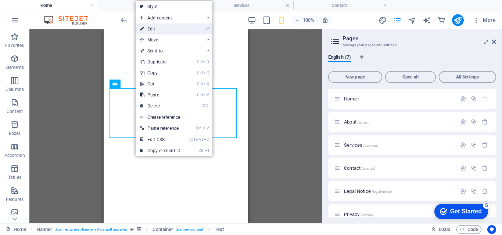
click at [166, 32] on link "⏎ Edit" at bounding box center [160, 29] width 49 height 11
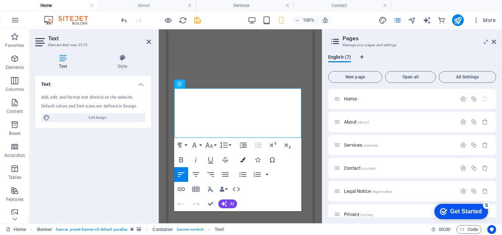
click at [243, 159] on icon "button" at bounding box center [242, 160] width 5 height 5
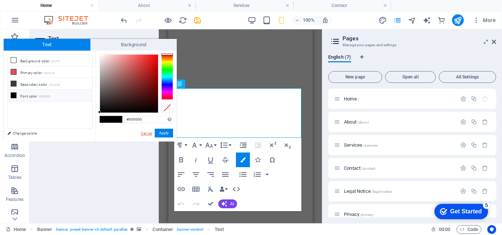
click at [150, 132] on link "Cancel" at bounding box center [146, 134] width 13 height 6
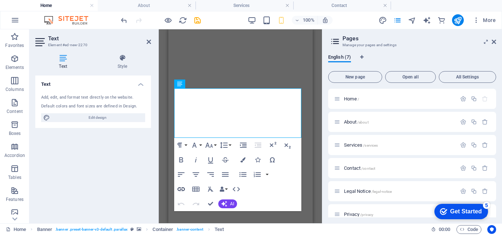
click at [179, 186] on icon "button" at bounding box center [181, 189] width 9 height 9
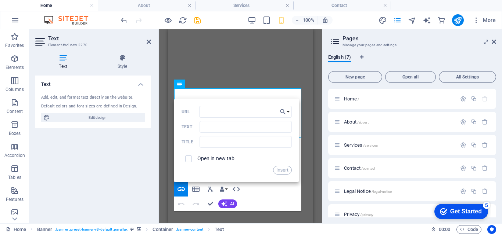
click at [263, 201] on div "Paragraph Format Normal Heading 1 Heading 2 Heading 3 Heading 4 Heading 5 Headi…" at bounding box center [237, 174] width 127 height 73
drag, startPoint x: 209, startPoint y: 201, endPoint x: 120, endPoint y: 168, distance: 94.5
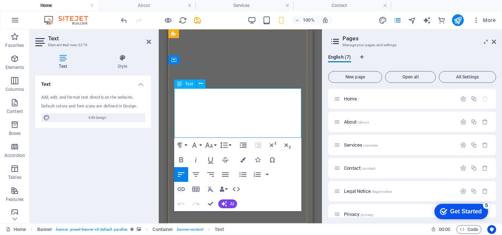
drag, startPoint x: 216, startPoint y: 130, endPoint x: 174, endPoint y: 118, distance: 44.4
click at [212, 103] on button "Edit Link" at bounding box center [217, 100] width 14 height 15
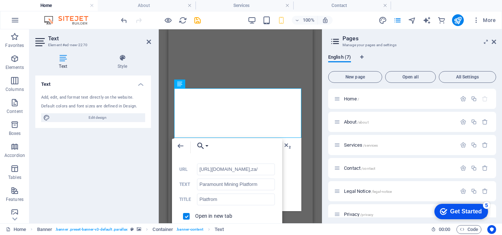
click at [206, 145] on button "Choose Link" at bounding box center [200, 146] width 17 height 15
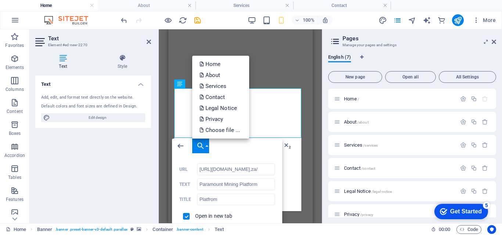
click at [206, 145] on button "Choose Link" at bounding box center [200, 146] width 17 height 15
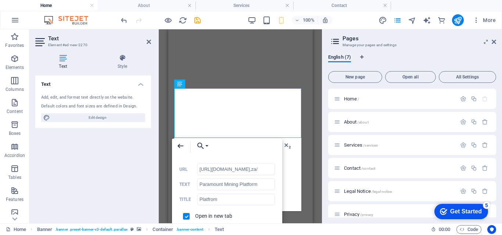
click at [181, 147] on icon "button" at bounding box center [180, 146] width 9 height 9
click at [271, 172] on input "[URL][DOMAIN_NAME],za/" at bounding box center [236, 170] width 78 height 12
type input "[URL][DOMAIN_NAME]."
click at [183, 149] on icon "button" at bounding box center [180, 146] width 9 height 9
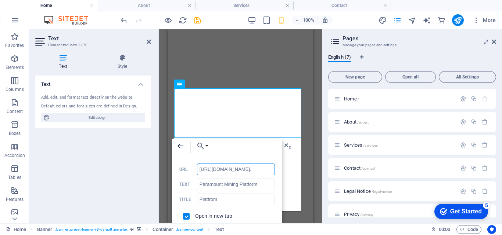
click at [183, 150] on icon "button" at bounding box center [180, 146] width 9 height 9
click at [180, 148] on icon "button" at bounding box center [180, 146] width 9 height 9
click at [179, 147] on icon "button" at bounding box center [180, 146] width 9 height 9
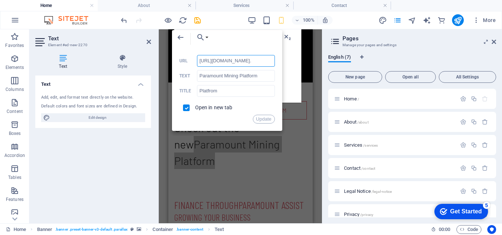
scroll to position [79, 0]
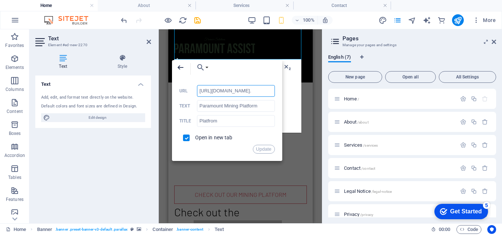
click at [181, 70] on icon "button" at bounding box center [180, 67] width 9 height 9
click at [268, 152] on button "Update" at bounding box center [264, 149] width 22 height 9
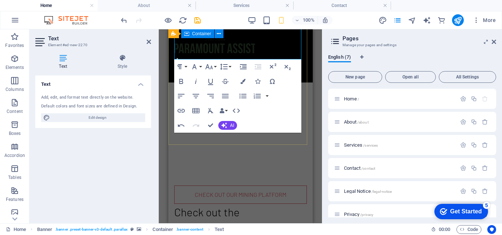
click at [304, 180] on div "CHECK OUT OUR MINING PLATFORM Check out the new Paramount Mining Platform" at bounding box center [240, 220] width 144 height 80
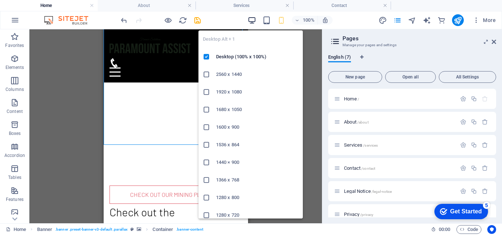
click at [251, 17] on icon "button" at bounding box center [252, 20] width 8 height 8
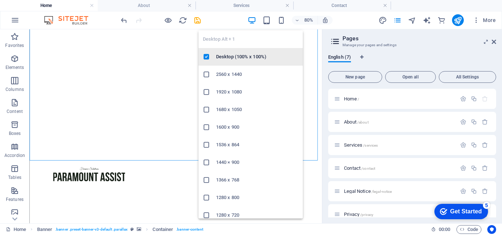
click at [241, 59] on h6 "Desktop (100% x 100%)" at bounding box center [257, 57] width 82 height 9
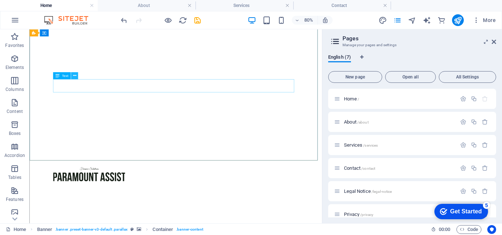
click at [72, 75] on button at bounding box center [74, 75] width 7 height 7
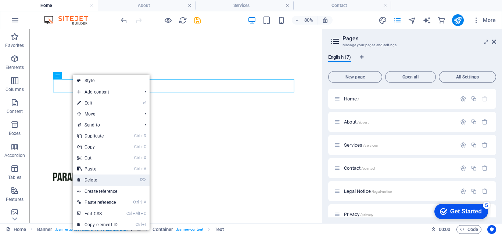
click at [105, 177] on link "⌦ Delete" at bounding box center [97, 180] width 49 height 11
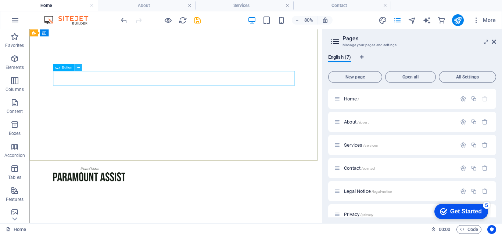
click at [76, 65] on button at bounding box center [78, 67] width 7 height 7
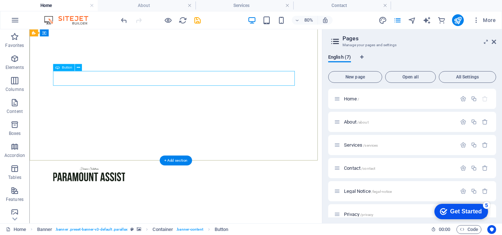
select select "rem"
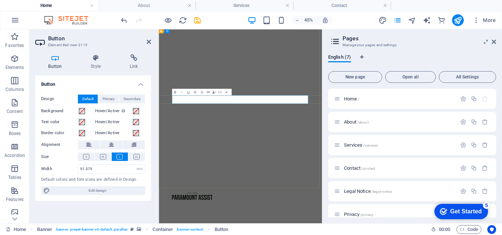
click at [209, 93] on icon "button" at bounding box center [208, 92] width 4 height 4
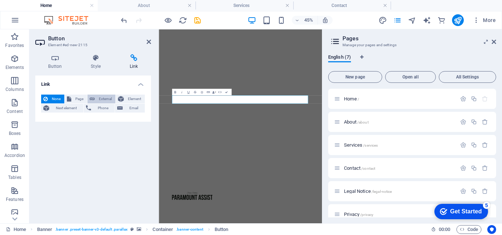
click at [106, 96] on span "External" at bounding box center [105, 99] width 16 height 9
select select "blank"
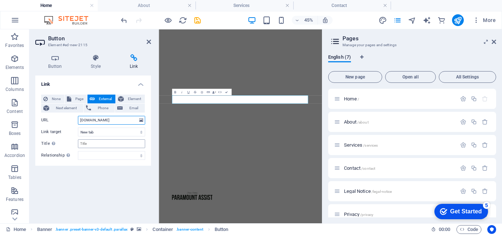
type input "[DOMAIN_NAME]"
click at [91, 144] on input "Title Additional link description, should not be the same as the link text. The…" at bounding box center [111, 144] width 67 height 9
type input "C"
type input "MINING PLATFORM"
click at [113, 155] on select "alternate author bookmark external help license next nofollow noreferrer noopen…" at bounding box center [111, 155] width 67 height 9
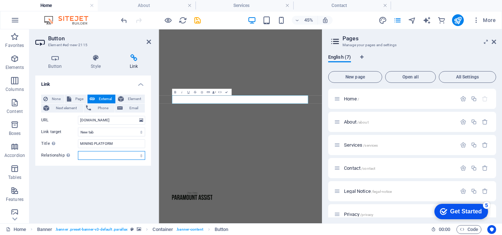
select select "search"
click at [78, 151] on select "alternate author bookmark external help license next nofollow noreferrer noopen…" at bounding box center [111, 155] width 67 height 9
click at [96, 174] on div "Link None Page External Element Next element Phone Email Page Home About Servic…" at bounding box center [93, 147] width 116 height 142
click at [55, 67] on h4 "Button" at bounding box center [56, 61] width 43 height 15
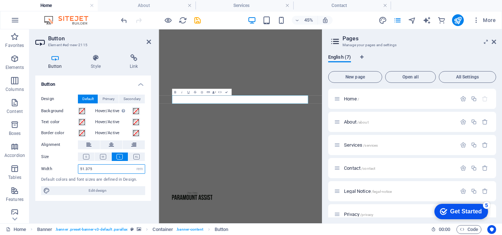
click at [118, 172] on input "51.375" at bounding box center [111, 169] width 66 height 9
click at [139, 172] on select "Default px rem % em vh vw" at bounding box center [139, 169] width 10 height 9
select select "px"
click at [134, 165] on select "Default px rem % em vh vw" at bounding box center [139, 169] width 10 height 9
type input "822"
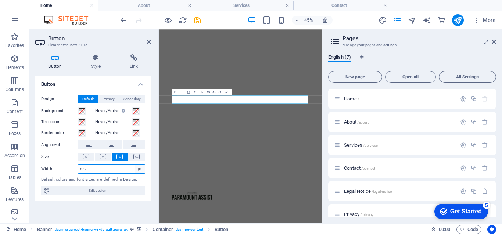
click at [138, 173] on select "Default px rem % em vh vw" at bounding box center [139, 169] width 10 height 9
select select "vh"
click at [134, 165] on select "Default px rem % em vh vw" at bounding box center [139, 169] width 10 height 9
type input "70.8"
click at [140, 153] on button at bounding box center [136, 157] width 17 height 8
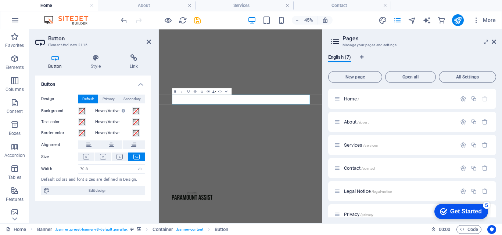
click at [137, 157] on icon at bounding box center [136, 157] width 6 height 6
click at [117, 156] on icon at bounding box center [119, 157] width 6 height 6
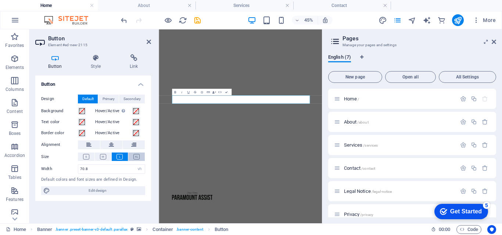
click at [135, 155] on icon at bounding box center [136, 157] width 6 height 6
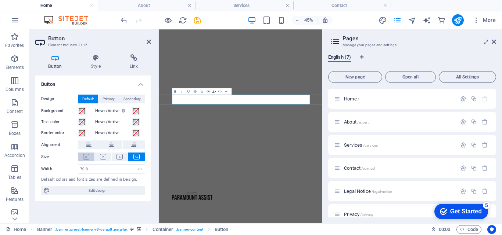
click at [89, 158] on icon at bounding box center [86, 157] width 6 height 6
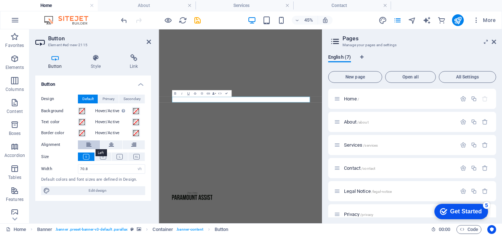
click at [94, 145] on button at bounding box center [89, 145] width 22 height 9
click at [112, 147] on icon at bounding box center [111, 145] width 5 height 9
click at [130, 148] on button at bounding box center [134, 145] width 22 height 9
click at [114, 147] on icon at bounding box center [111, 145] width 5 height 9
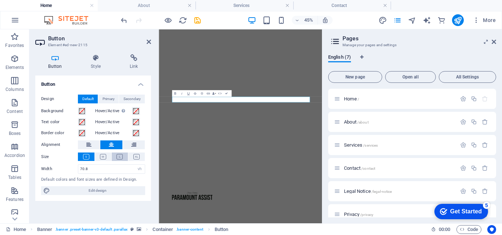
click at [126, 157] on button at bounding box center [120, 157] width 17 height 8
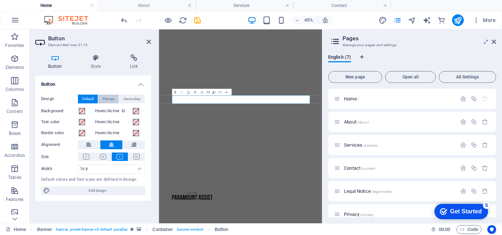
click at [109, 103] on span "Primary" at bounding box center [109, 99] width 12 height 9
click at [136, 97] on span "Secondary" at bounding box center [131, 99] width 17 height 9
click at [173, 91] on icon "button" at bounding box center [175, 92] width 4 height 4
click at [175, 91] on icon "button" at bounding box center [175, 92] width 4 height 4
click at [173, 92] on icon "button" at bounding box center [175, 92] width 4 height 4
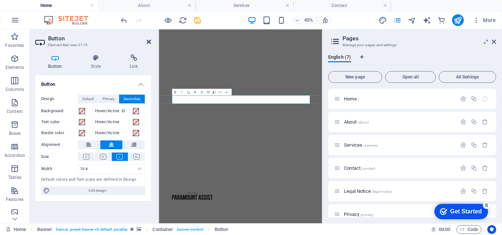
click at [148, 42] on icon at bounding box center [149, 42] width 4 height 6
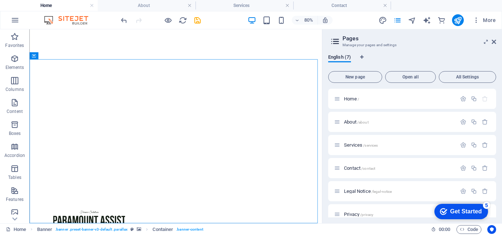
scroll to position [0, 0]
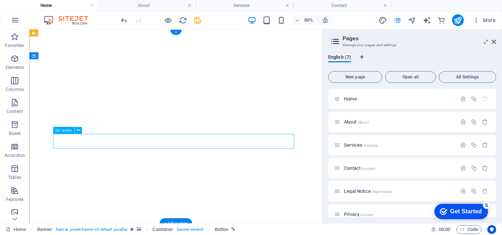
select select "vh"
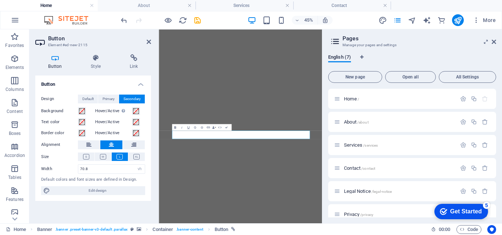
click at [174, 126] on icon "button" at bounding box center [175, 128] width 4 height 4
click at [173, 126] on icon "button" at bounding box center [175, 128] width 4 height 4
click at [96, 59] on icon at bounding box center [96, 57] width 36 height 7
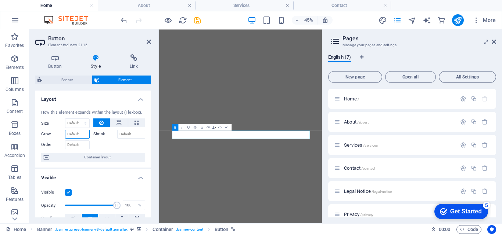
click at [83, 136] on input "Grow" at bounding box center [77, 134] width 25 height 9
click at [86, 157] on span "Container layout" at bounding box center [96, 157] width 91 height 9
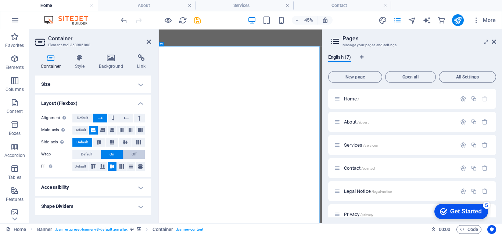
click at [128, 155] on button "Off" at bounding box center [134, 154] width 22 height 9
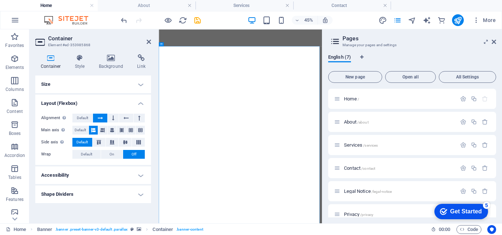
click at [98, 171] on h4 "Accessibility" at bounding box center [93, 176] width 116 height 18
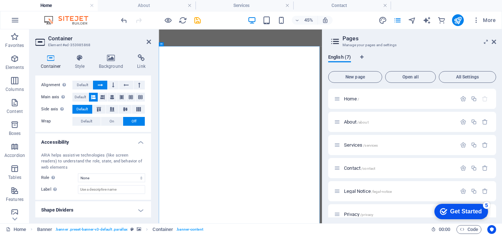
scroll to position [35, 0]
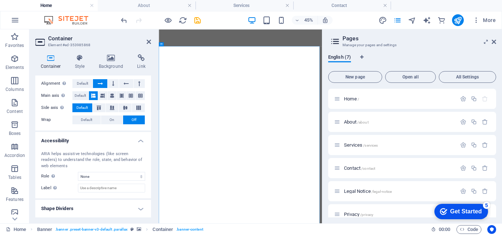
drag, startPoint x: 149, startPoint y: 148, endPoint x: 147, endPoint y: 134, distance: 13.7
click at [147, 134] on li "Accessibility ARIA helps assistive technologies (like screen readers) to unders…" at bounding box center [93, 165] width 116 height 67
click at [132, 208] on h4 "Shape Dividers" at bounding box center [93, 209] width 116 height 18
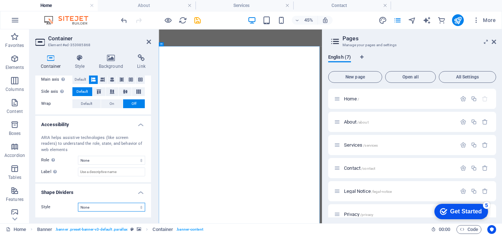
click at [130, 208] on select "None Triangle Square Diagonal Polygon 1 Polygon 2 Zigzag Multiple Zigzags Waves…" at bounding box center [111, 207] width 67 height 9
drag, startPoint x: 148, startPoint y: 167, endPoint x: 148, endPoint y: 154, distance: 12.9
click at [148, 154] on div "ARIA helps assistive technologies (like screen readers) to understand the role,…" at bounding box center [93, 156] width 116 height 54
drag, startPoint x: 148, startPoint y: 154, endPoint x: 151, endPoint y: 133, distance: 21.5
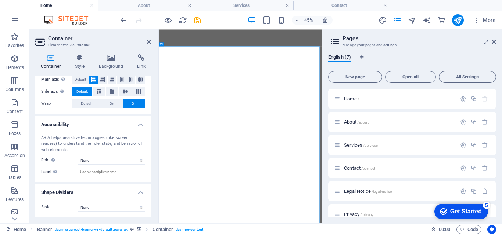
click at [151, 133] on div "Container Style Background Link Size Height Default px rem % vh vw Min. height …" at bounding box center [92, 135] width 127 height 175
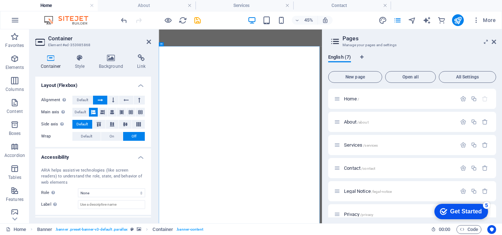
scroll to position [0, 0]
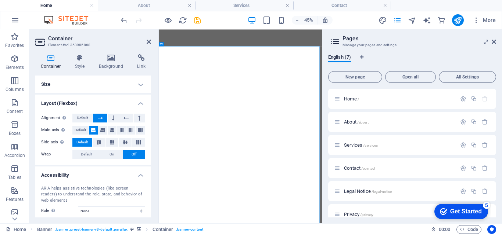
click at [134, 86] on h4 "Size" at bounding box center [93, 85] width 116 height 18
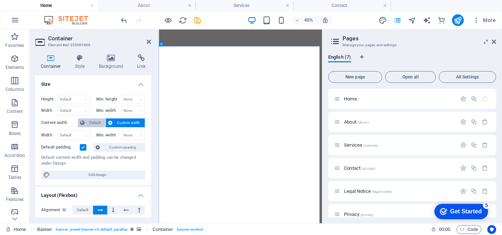
click at [87, 125] on span "Default" at bounding box center [95, 123] width 17 height 9
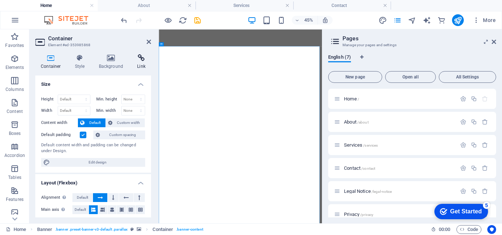
click at [142, 58] on icon at bounding box center [141, 57] width 19 height 7
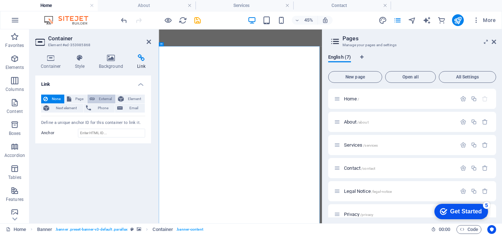
click at [94, 101] on icon at bounding box center [92, 99] width 5 height 9
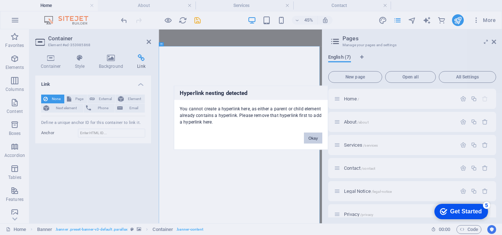
click at [312, 136] on button "Okay" at bounding box center [313, 138] width 18 height 11
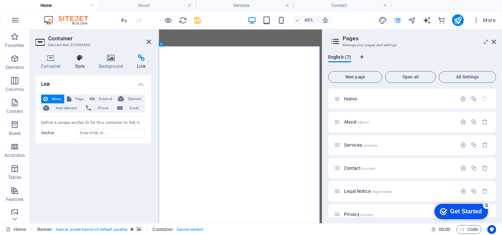
click at [75, 66] on h4 "Style" at bounding box center [81, 61] width 24 height 15
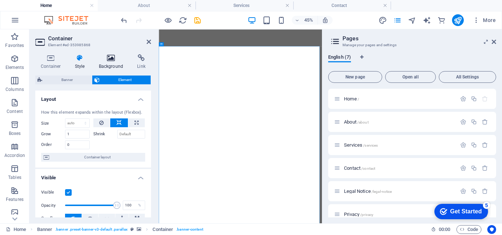
click at [111, 64] on h4 "Background" at bounding box center [112, 61] width 39 height 15
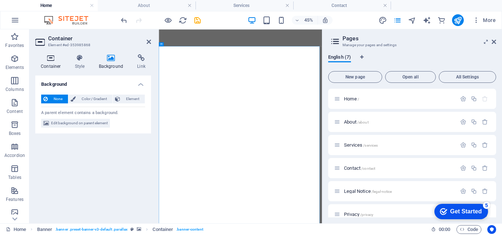
click at [39, 68] on h4 "Container" at bounding box center [52, 61] width 34 height 15
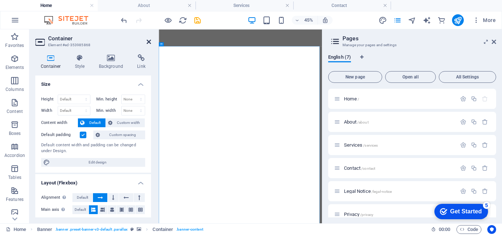
click at [150, 42] on icon at bounding box center [149, 42] width 4 height 6
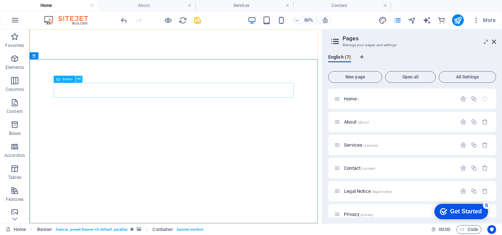
click at [76, 80] on button at bounding box center [78, 79] width 7 height 7
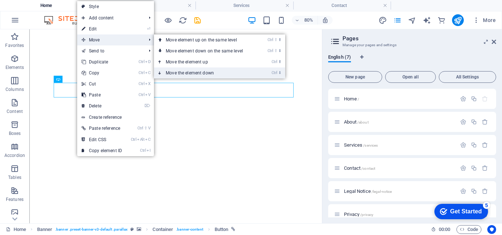
click at [196, 71] on link "Ctrl ⬇ Move the element down" at bounding box center [206, 73] width 104 height 11
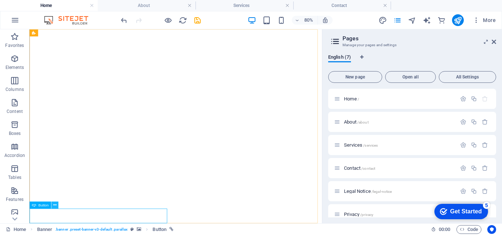
click at [54, 207] on icon at bounding box center [54, 205] width 3 height 6
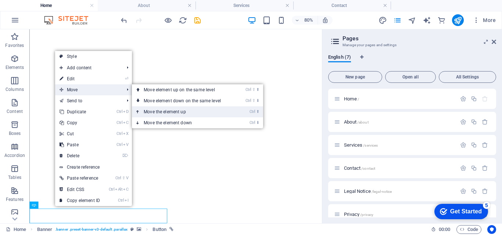
click at [170, 112] on link "Ctrl ⬆ Move the element up" at bounding box center [184, 112] width 104 height 11
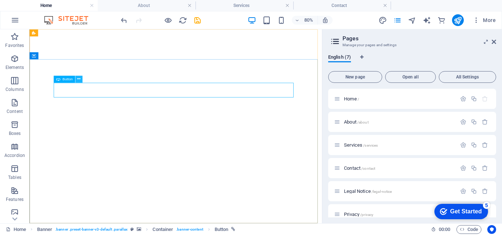
click at [76, 79] on button at bounding box center [78, 79] width 7 height 7
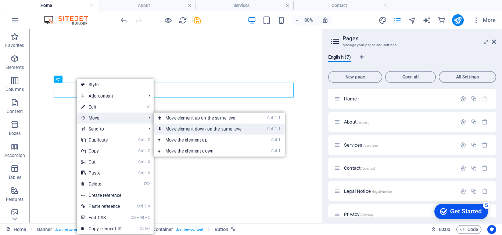
click at [202, 131] on link "Ctrl ⇧ ⬇ Move element down on the same level" at bounding box center [206, 129] width 104 height 11
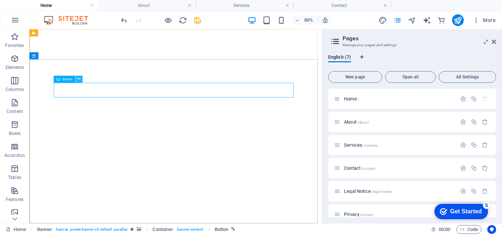
click at [80, 80] on icon at bounding box center [78, 79] width 3 height 6
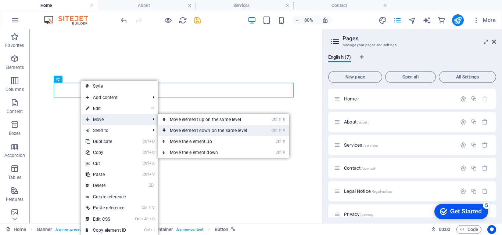
click at [219, 131] on link "Ctrl ⇧ ⬇ Move element down on the same level" at bounding box center [210, 130] width 104 height 11
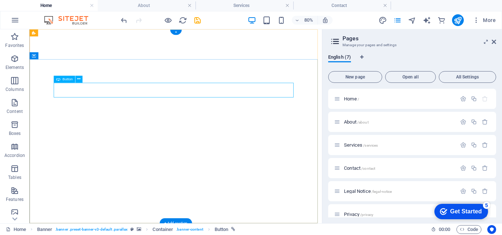
drag, startPoint x: 97, startPoint y: 110, endPoint x: 76, endPoint y: 96, distance: 24.6
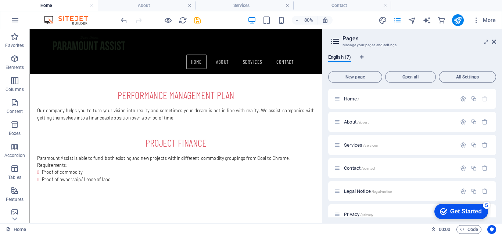
scroll to position [934, 0]
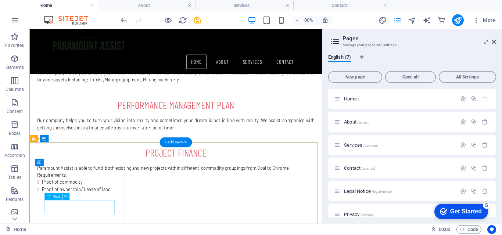
drag, startPoint x: 90, startPoint y: 237, endPoint x: 68, endPoint y: 252, distance: 26.4
drag, startPoint x: 39, startPoint y: 222, endPoint x: 60, endPoint y: 207, distance: 26.4
click at [60, 207] on div "Drag here to replace the existing content. Press “Ctrl” if you want to create a…" at bounding box center [175, 126] width 292 height 194
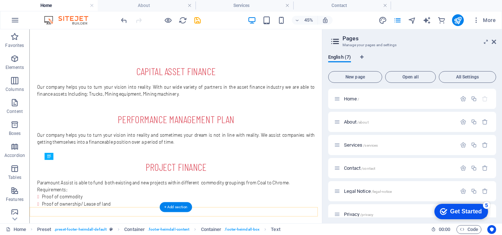
scroll to position [984, 0]
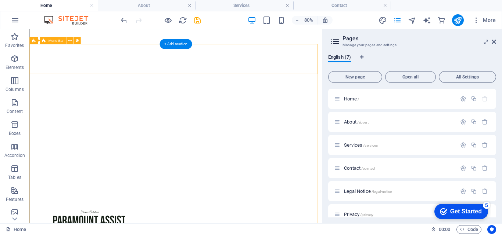
scroll to position [0, 0]
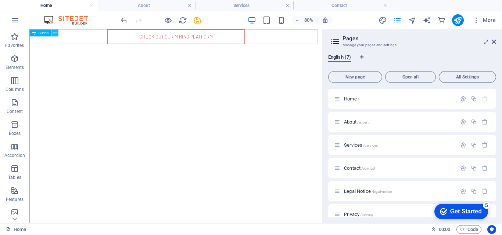
click at [54, 33] on icon at bounding box center [54, 33] width 3 height 6
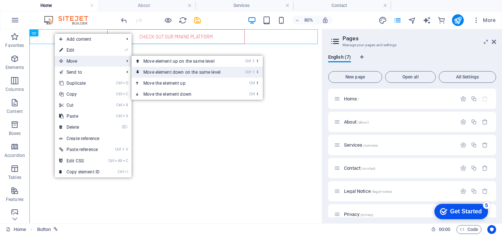
click at [181, 71] on link "Ctrl ⇧ ⬇ Move element down on the same level" at bounding box center [184, 72] width 104 height 11
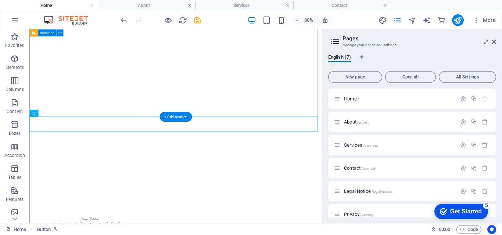
scroll to position [133, 0]
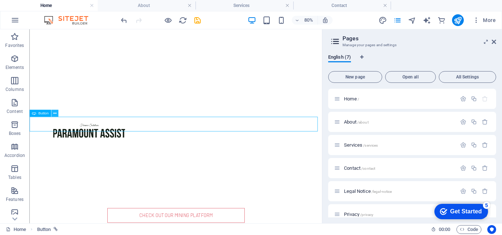
click at [55, 116] on icon at bounding box center [54, 113] width 3 height 6
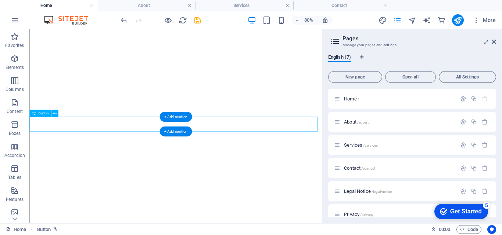
select select "vh"
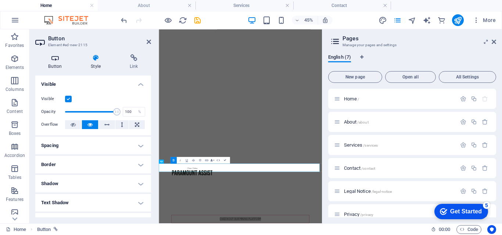
click at [60, 60] on icon at bounding box center [55, 57] width 40 height 7
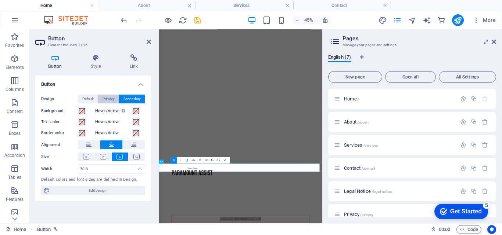
click at [105, 100] on span "Primary" at bounding box center [109, 99] width 12 height 9
click at [86, 100] on span "Default" at bounding box center [87, 99] width 11 height 9
click at [106, 103] on span "Primary" at bounding box center [109, 99] width 12 height 9
click at [134, 156] on icon at bounding box center [136, 157] width 6 height 6
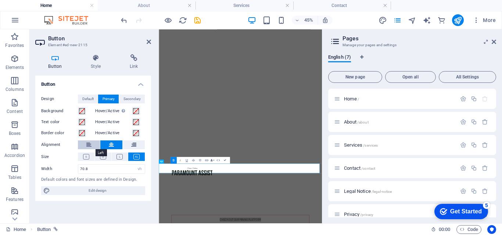
click at [89, 143] on icon at bounding box center [88, 145] width 5 height 9
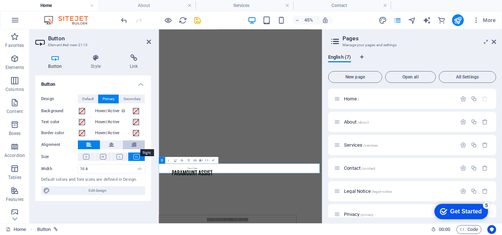
click at [131, 145] on button at bounding box center [134, 145] width 22 height 9
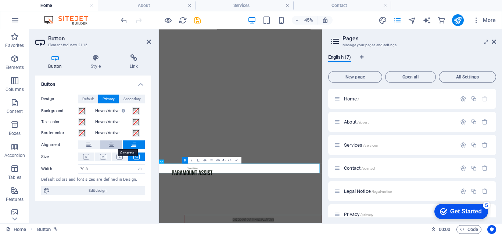
click at [110, 148] on icon at bounding box center [111, 145] width 5 height 9
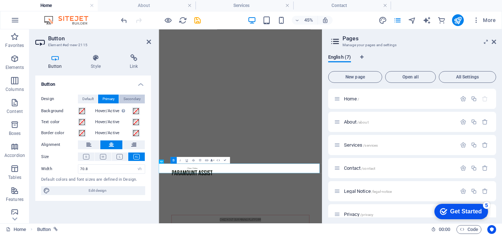
click at [129, 98] on span "Secondary" at bounding box center [131, 99] width 17 height 9
click at [130, 144] on button at bounding box center [134, 145] width 22 height 9
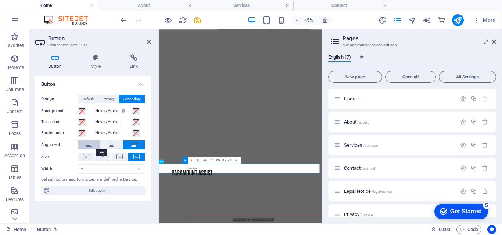
click at [91, 145] on icon at bounding box center [88, 145] width 5 height 9
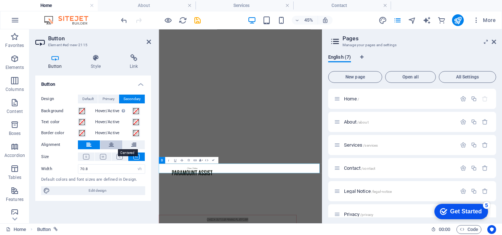
click at [110, 145] on icon at bounding box center [111, 145] width 5 height 9
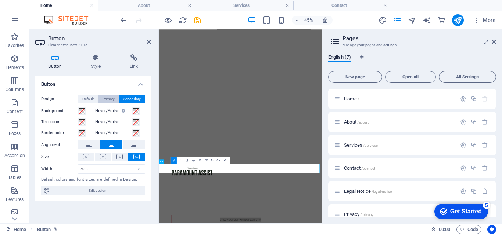
click at [110, 97] on span "Primary" at bounding box center [109, 99] width 12 height 9
click at [80, 96] on button "Default" at bounding box center [88, 99] width 20 height 9
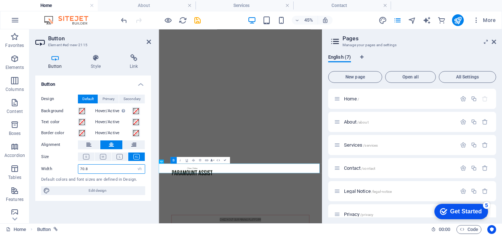
click at [93, 169] on input "70.8" at bounding box center [111, 169] width 66 height 9
click at [98, 57] on icon at bounding box center [96, 57] width 36 height 7
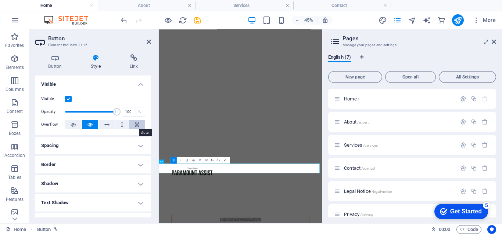
click at [135, 127] on icon at bounding box center [137, 125] width 4 height 9
click at [88, 143] on h4 "Spacing" at bounding box center [93, 146] width 116 height 18
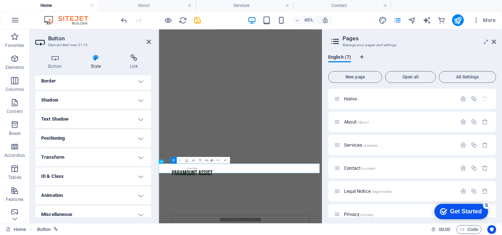
scroll to position [119, 0]
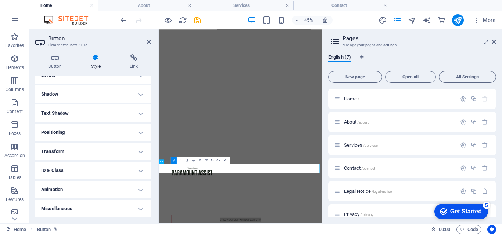
click at [116, 168] on h4 "ID & Class" at bounding box center [93, 171] width 116 height 18
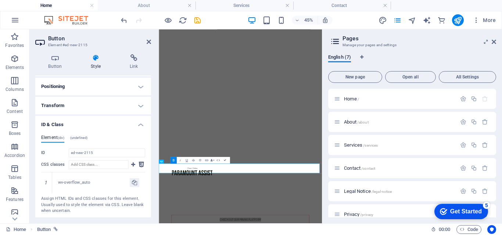
scroll to position [206, 0]
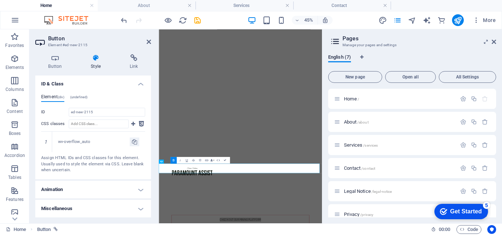
click at [136, 194] on h4 "Animation" at bounding box center [93, 190] width 116 height 18
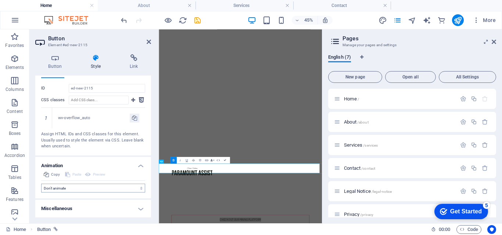
drag, startPoint x: 109, startPoint y: 182, endPoint x: 109, endPoint y: 189, distance: 7.0
click at [109, 189] on div "Don't animate Show / Hide Slide up/down Zoom in/out Slide left to right Slide r…" at bounding box center [93, 187] width 104 height 12
click at [109, 189] on select "Don't animate Show / Hide Slide up/down Zoom in/out Slide left to right Slide r…" at bounding box center [93, 188] width 104 height 9
select select "pulse"
click at [41, 193] on select "Don't animate Show / Hide Slide up/down Zoom in/out Slide left to right Slide r…" at bounding box center [93, 188] width 104 height 9
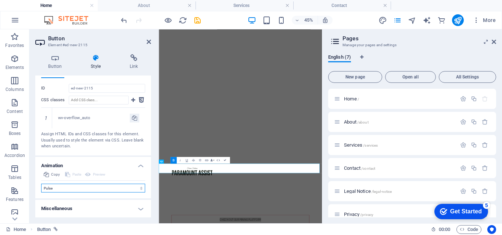
select select "scroll"
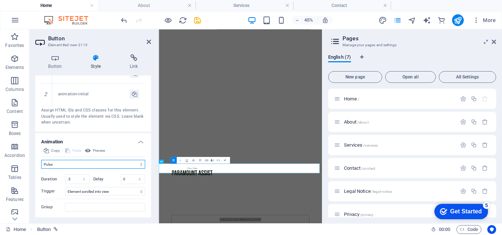
scroll to position [294, 0]
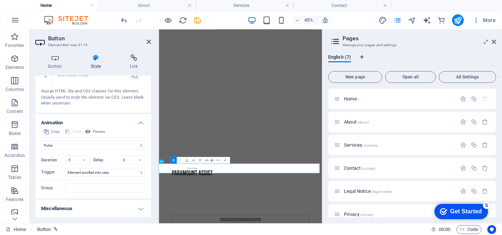
click at [130, 210] on h4 "Miscellaneous" at bounding box center [93, 209] width 116 height 18
click at [130, 210] on h4 "Miscellaneous" at bounding box center [93, 206] width 116 height 13
click at [121, 62] on h4 "Link" at bounding box center [133, 61] width 35 height 15
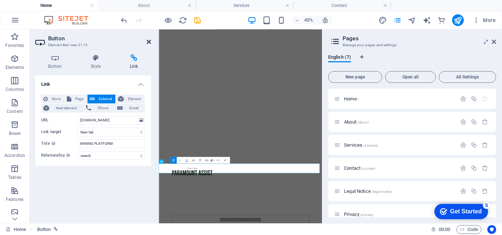
click at [147, 42] on icon at bounding box center [149, 42] width 4 height 6
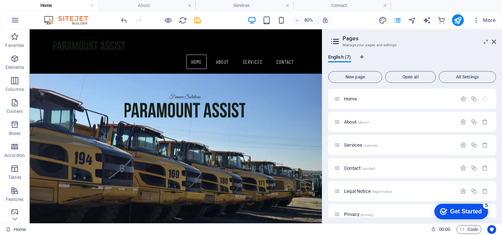
scroll to position [42, 0]
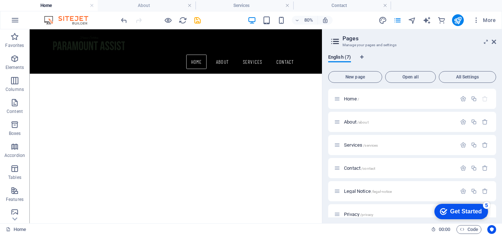
drag, startPoint x: 392, startPoint y: 86, endPoint x: 352, endPoint y: 91, distance: 40.0
click at [459, 24] on icon "publish" at bounding box center [457, 20] width 8 height 8
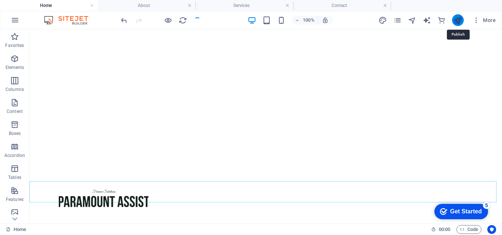
click at [457, 21] on icon "publish" at bounding box center [457, 20] width 8 height 8
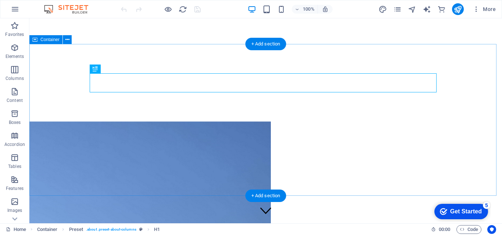
scroll to position [201, 0]
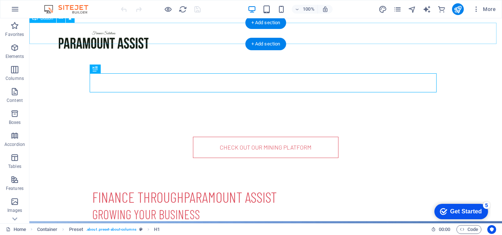
click at [306, 137] on div "CHECK OUT OUR MINING PLATFORM" at bounding box center [265, 147] width 472 height 21
drag, startPoint x: 306, startPoint y: 35, endPoint x: 33, endPoint y: 62, distance: 273.9
click at [184, 158] on div "Finance through Paramount Assist Growing your business Paramount assist is the …" at bounding box center [265, 234] width 472 height 152
select select "vh"
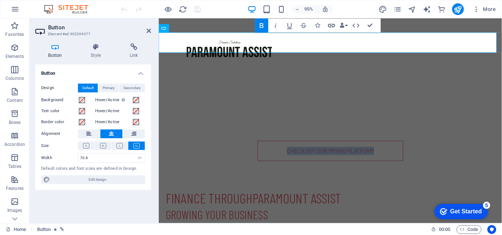
click at [333, 26] on icon "button" at bounding box center [331, 26] width 8 height 8
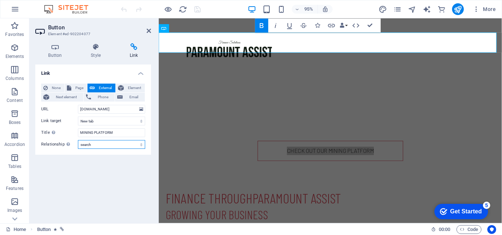
click at [116, 143] on select "alternate author bookmark external help license next nofollow noreferrer noopen…" at bounding box center [111, 144] width 67 height 9
select select
click at [78, 140] on select "alternate author bookmark external help license next nofollow noreferrer noopen…" at bounding box center [111, 144] width 67 height 9
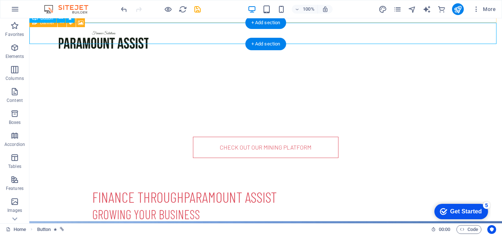
click at [318, 137] on div "CHECK OUT OUR MINING PLATFORM" at bounding box center [265, 147] width 472 height 21
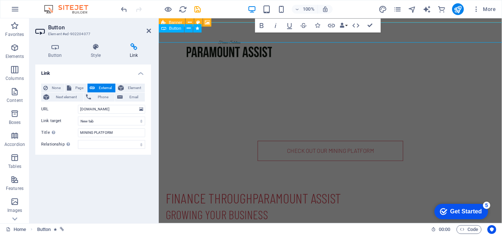
click at [326, 148] on link "CHECK OUT OUR MINING PLATFORM" at bounding box center [339, 158] width 153 height 21
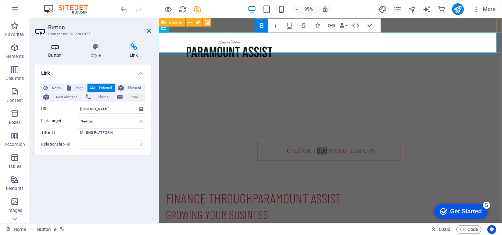
click at [60, 55] on h4 "Button" at bounding box center [56, 50] width 43 height 15
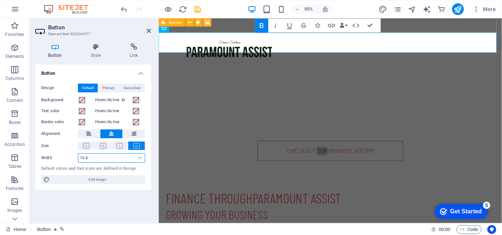
click at [118, 160] on input "70.8" at bounding box center [111, 158] width 66 height 9
click at [138, 160] on select "Default px rem % em vh vw" at bounding box center [139, 158] width 10 height 9
select select "default"
click at [134, 154] on select "Default px rem % em vh vw" at bounding box center [139, 158] width 10 height 9
select select "DISABLED_OPTION_VALUE"
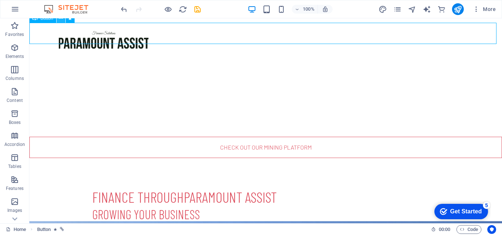
click at [58, 20] on button at bounding box center [61, 18] width 9 height 9
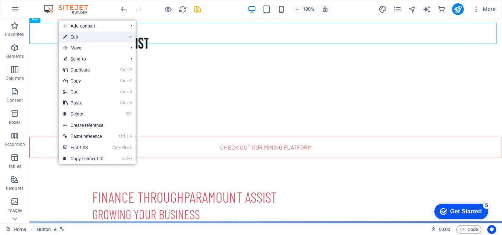
click at [87, 37] on link "⏎ Edit" at bounding box center [83, 37] width 49 height 11
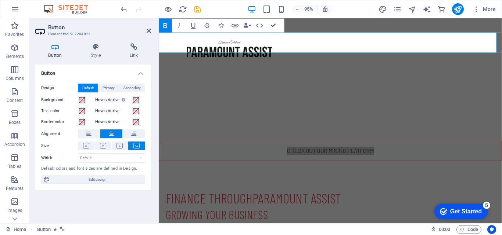
click at [96, 59] on div "Button Style Link Button Design Default Primary Secondary Background Hover/Acti…" at bounding box center [93, 130] width 116 height 175
click at [98, 53] on h4 "Style" at bounding box center [97, 50] width 39 height 15
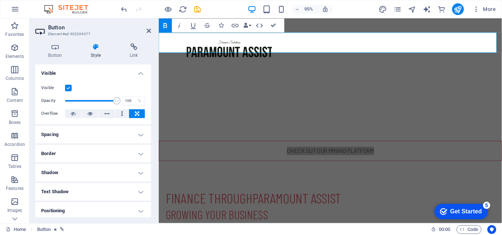
scroll to position [79, 0]
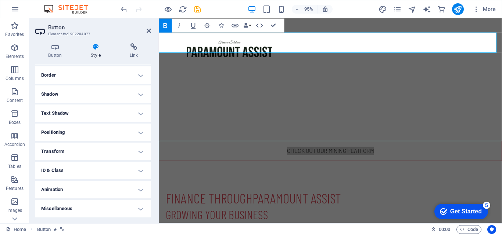
click at [120, 184] on h4 "Animation" at bounding box center [93, 190] width 116 height 18
drag, startPoint x: 151, startPoint y: 158, endPoint x: 151, endPoint y: 175, distance: 16.9
click at [151, 175] on div "Button Style Link Button Design Default Primary Secondary Background Hover/Acti…" at bounding box center [92, 130] width 127 height 186
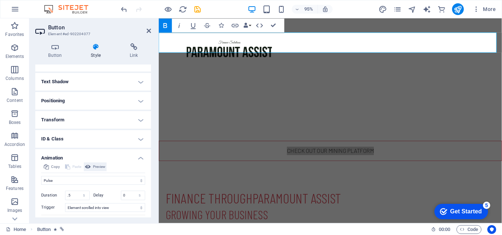
click at [97, 170] on span "Preview" at bounding box center [99, 167] width 12 height 9
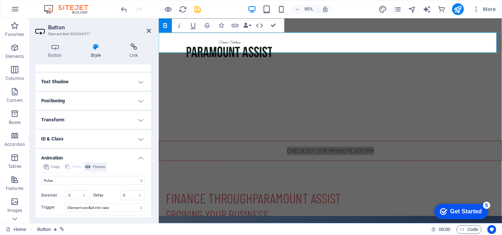
click at [94, 169] on span "Preview" at bounding box center [99, 167] width 12 height 9
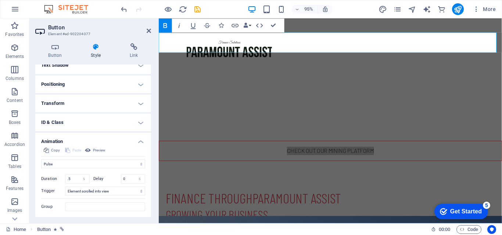
scroll to position [145, 0]
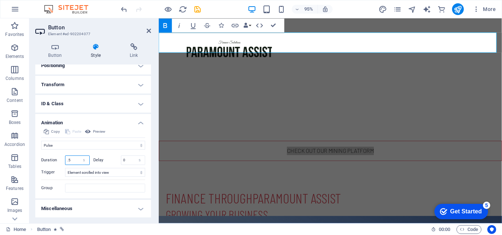
click at [72, 157] on input ".5" at bounding box center [77, 160] width 24 height 9
type input ".3"
click at [98, 158] on label "Delay" at bounding box center [107, 160] width 28 height 4
click at [105, 145] on select "Don't animate Show / Hide Slide up/down Zoom in/out Slide left to right Slide r…" at bounding box center [93, 145] width 104 height 9
click at [41, 141] on select "Don't animate Show / Hide Slide up/down Zoom in/out Slide left to right Slide r…" at bounding box center [93, 145] width 104 height 9
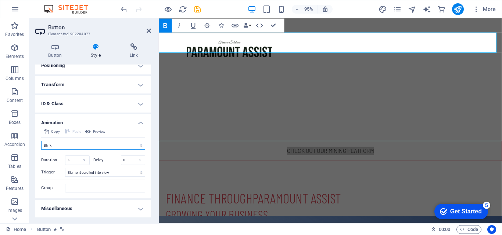
click at [87, 143] on select "Don't animate Show / Hide Slide up/down Zoom in/out Slide left to right Slide r…" at bounding box center [93, 145] width 104 height 9
click at [41, 141] on select "Don't animate Show / Hide Slide up/down Zoom in/out Slide left to right Slide r…" at bounding box center [93, 145] width 104 height 9
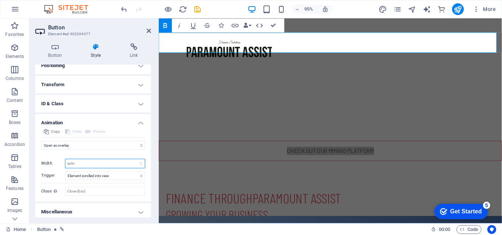
click at [79, 163] on select "auto px %" at bounding box center [104, 163] width 79 height 9
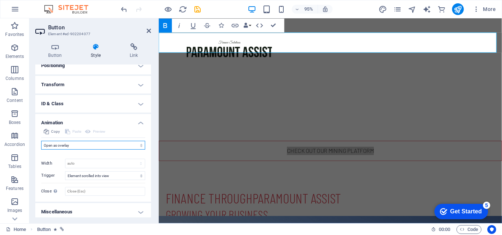
click at [90, 147] on select "Don't animate Show / Hide Slide up/down Zoom in/out Slide left to right Slide r…" at bounding box center [93, 145] width 104 height 9
select select "pulse"
click at [41, 141] on select "Don't animate Show / Hide Slide up/down Zoom in/out Slide left to right Slide r…" at bounding box center [93, 145] width 104 height 9
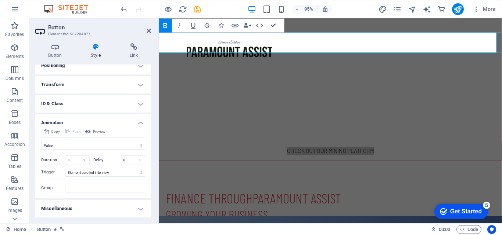
click at [132, 178] on div "Initial Element hidden Element shown Duration .3 s ms Delay 0 s ms Width auto p…" at bounding box center [93, 171] width 104 height 43
click at [127, 175] on select "No automatic trigger On page load Element scrolled into view" at bounding box center [105, 172] width 80 height 9
click at [65, 168] on select "No automatic trigger On page load Element scrolled into view" at bounding box center [105, 172] width 80 height 9
click at [134, 56] on h4 "Link" at bounding box center [133, 50] width 35 height 15
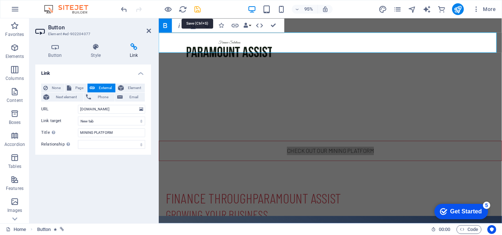
click at [199, 6] on icon "save" at bounding box center [197, 9] width 8 height 8
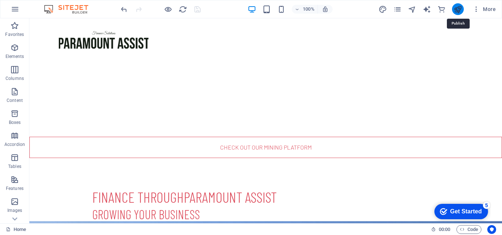
click at [457, 10] on icon "publish" at bounding box center [457, 9] width 8 height 8
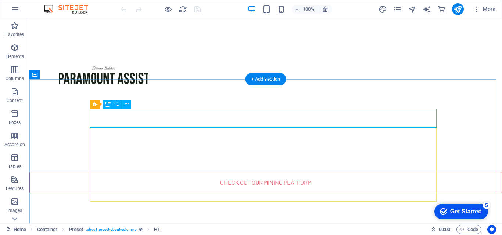
scroll to position [166, 0]
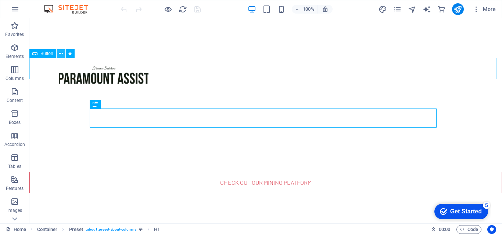
click at [63, 54] on button at bounding box center [61, 53] width 9 height 9
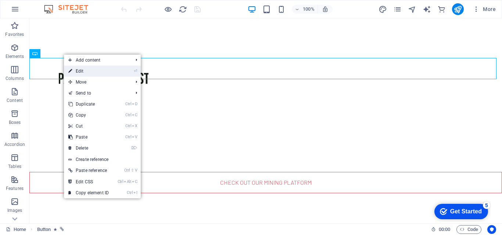
click at [79, 71] on link "⏎ Edit" at bounding box center [88, 71] width 49 height 11
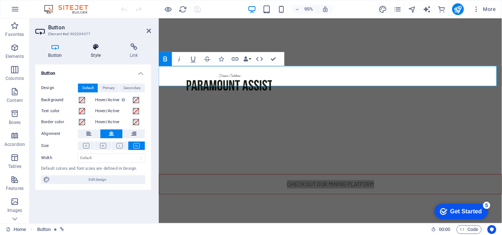
click at [104, 52] on h4 "Style" at bounding box center [97, 50] width 39 height 15
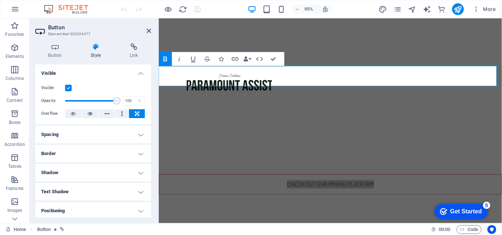
drag, startPoint x: 149, startPoint y: 87, endPoint x: 149, endPoint y: 116, distance: 29.4
click at [149, 116] on div "Visible Opacity 100 % Overflow" at bounding box center [93, 101] width 116 height 47
drag, startPoint x: 149, startPoint y: 116, endPoint x: 150, endPoint y: 150, distance: 33.8
click at [150, 150] on div "Layout How this element expands within the layout (Flexbox). Size Default auto …" at bounding box center [93, 141] width 116 height 153
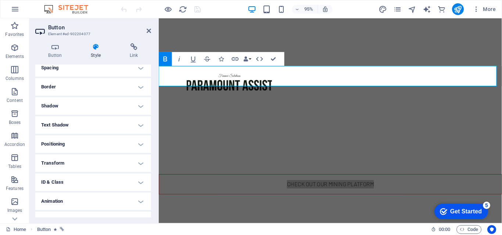
scroll to position [79, 0]
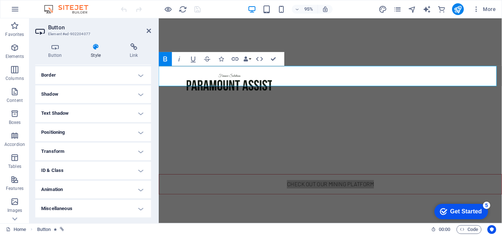
click at [129, 188] on h4 "Animation" at bounding box center [93, 190] width 116 height 18
click at [129, 188] on h4 "Animation" at bounding box center [93, 187] width 116 height 13
click at [127, 47] on icon at bounding box center [133, 46] width 35 height 7
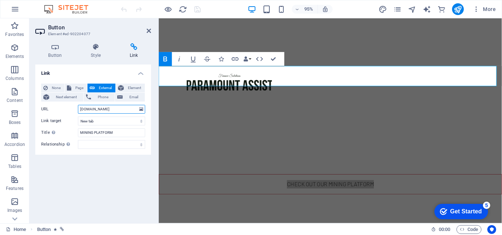
click at [127, 113] on input "[DOMAIN_NAME]" at bounding box center [111, 109] width 67 height 9
click at [117, 125] on select "New tab Same tab Overlay" at bounding box center [111, 121] width 67 height 9
click at [120, 117] on select "New tab Same tab Overlay" at bounding box center [111, 121] width 67 height 9
click at [235, 60] on icon "button" at bounding box center [235, 59] width 8 height 8
click at [132, 109] on input "[DOMAIN_NAME]" at bounding box center [111, 109] width 67 height 9
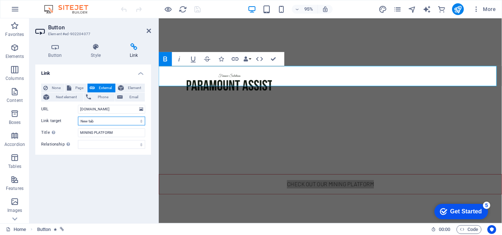
click at [118, 122] on select "New tab Same tab Overlay" at bounding box center [111, 121] width 67 height 9
click at [116, 132] on input "MINING PLATFORM" at bounding box center [111, 133] width 67 height 9
drag, startPoint x: 116, startPoint y: 132, endPoint x: 76, endPoint y: 132, distance: 40.0
click at [76, 132] on div "Title Additional link description, should not be the same as the link text. The…" at bounding box center [93, 133] width 104 height 9
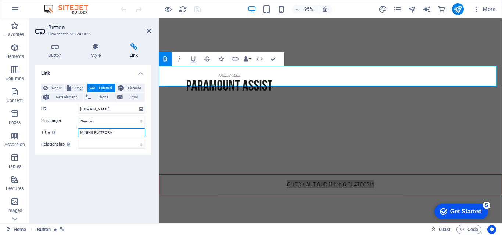
click at [116, 134] on input "MINING PLATFORM" at bounding box center [111, 133] width 67 height 9
click at [108, 140] on div "None Page External Element Next element Phone Email Page Home About Services Co…" at bounding box center [93, 116] width 104 height 65
click at [101, 146] on select "alternate author bookmark external help license next nofollow noreferrer noopen…" at bounding box center [111, 144] width 67 height 9
select select "next"
click at [78, 140] on select "alternate author bookmark external help license next nofollow noreferrer noopen…" at bounding box center [111, 144] width 67 height 9
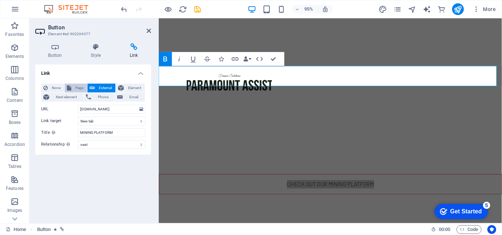
click at [66, 87] on button "Page" at bounding box center [76, 88] width 22 height 9
select select
click at [96, 84] on button "External" at bounding box center [101, 88] width 28 height 9
select select "blank"
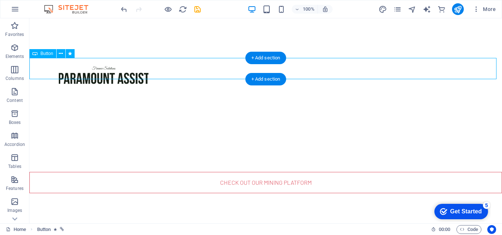
click at [301, 172] on div "CHECK OUT OUR MINING PLATFORM" at bounding box center [265, 182] width 472 height 21
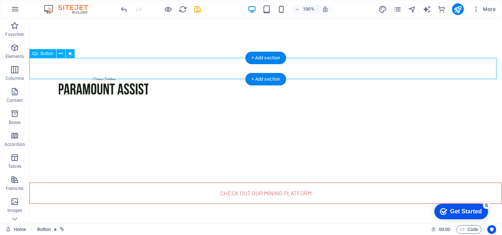
select select "next"
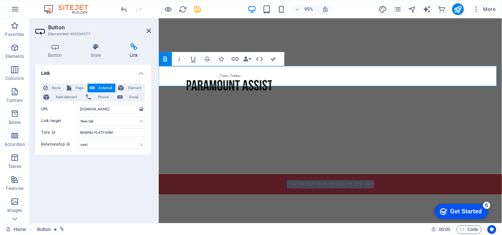
click at [311, 190] on strong "CHECK OUT OUR MINING PLATFORM" at bounding box center [339, 193] width 91 height 7
click at [396, 183] on link "CHECK OUT OUR MINING PLATFORM" at bounding box center [339, 193] width 361 height 21
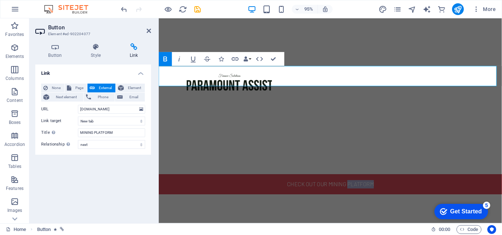
click at [396, 183] on link "CHECK OUT OUR MINING PLATFORM" at bounding box center [339, 193] width 361 height 21
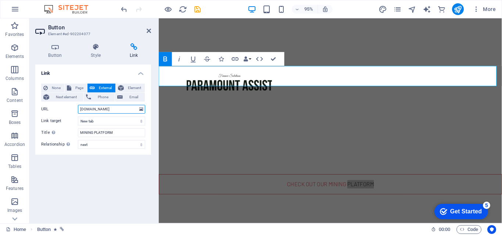
click at [79, 111] on input "[DOMAIN_NAME]" at bounding box center [111, 109] width 67 height 9
click at [89, 112] on input "[DOMAIN_NAME]" at bounding box center [111, 109] width 67 height 9
click at [134, 109] on input "[DOMAIN_NAME]" at bounding box center [111, 109] width 67 height 9
type input "w"
paste input "https://www.paramountassist.co.za/"
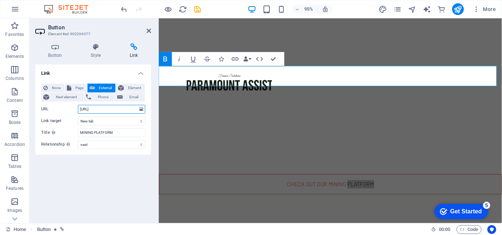
scroll to position [0, 0]
type input "h"
paste input "https://www.paramountassist.co.za/"
type input "https://www.paramountassist.co.za/"
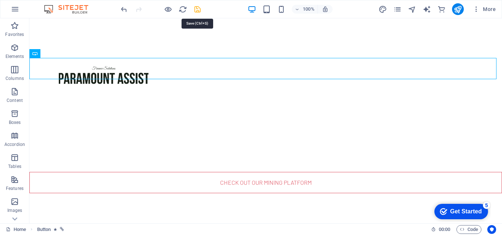
click at [195, 8] on icon "save" at bounding box center [197, 9] width 8 height 8
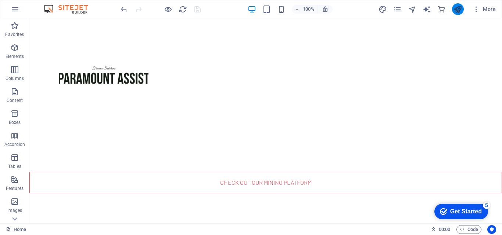
click at [461, 14] on button "publish" at bounding box center [458, 9] width 12 height 12
